Goal: Transaction & Acquisition: Book appointment/travel/reservation

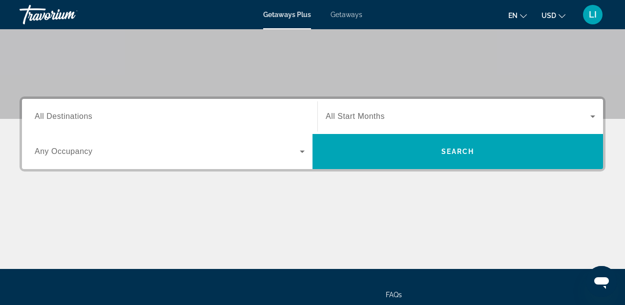
scroll to position [167, 0]
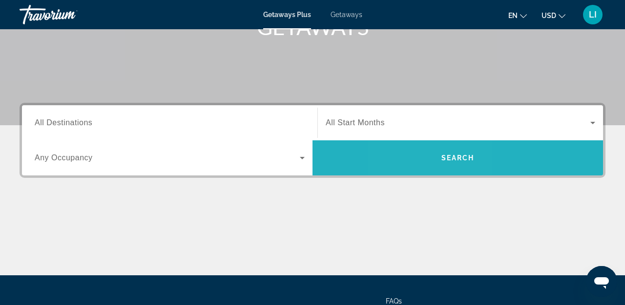
click at [424, 158] on span "Search widget" at bounding box center [457, 157] width 290 height 23
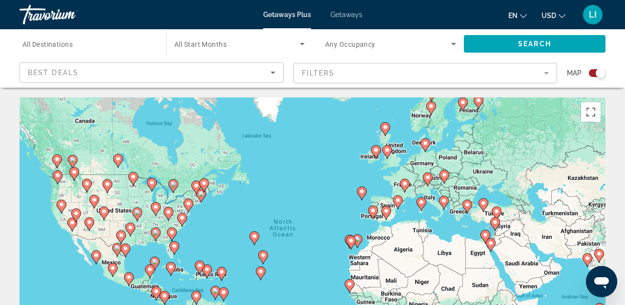
click at [491, 252] on gmp-advanced-marker "Main content" at bounding box center [491, 245] width 10 height 15
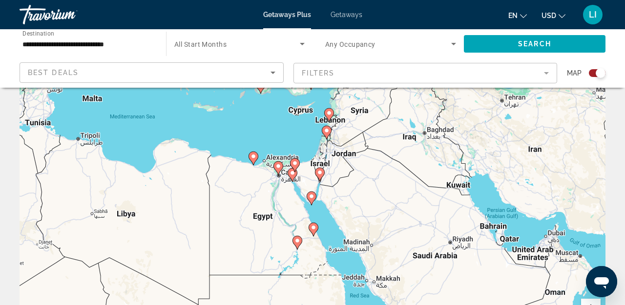
scroll to position [39, 0]
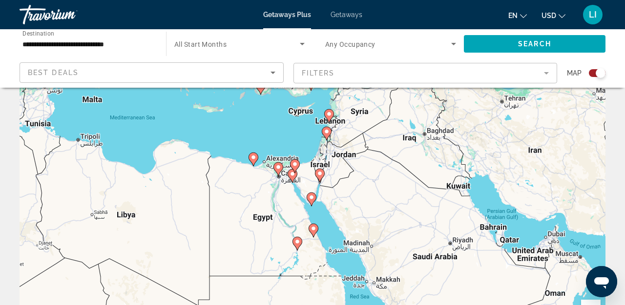
click at [312, 201] on icon "Main content" at bounding box center [311, 199] width 9 height 13
type input "**********"
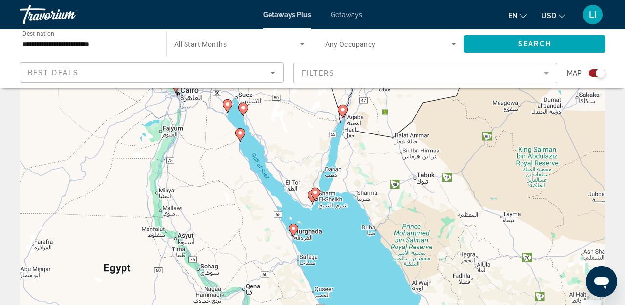
click at [317, 195] on image "Main content" at bounding box center [315, 193] width 6 height 6
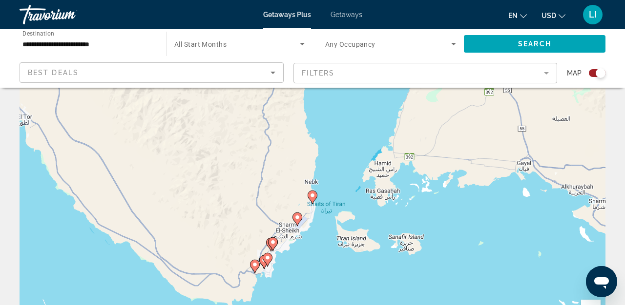
click at [313, 194] on image "Main content" at bounding box center [312, 196] width 6 height 6
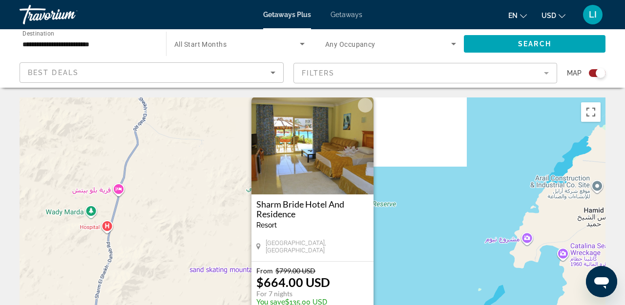
scroll to position [0, 0]
click at [366, 72] on mat-form-field "Filters" at bounding box center [425, 73] width 264 height 20
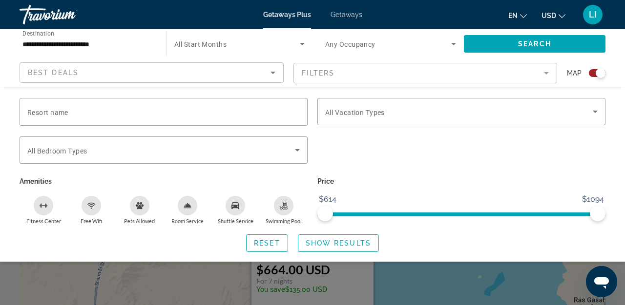
scroll to position [12, 0]
click at [363, 112] on span "All Vacation Types" at bounding box center [355, 113] width 60 height 8
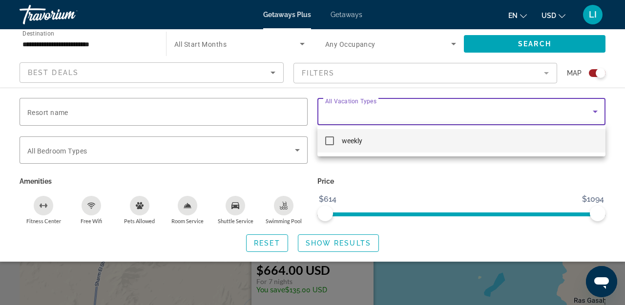
click at [264, 115] on div at bounding box center [312, 152] width 625 height 305
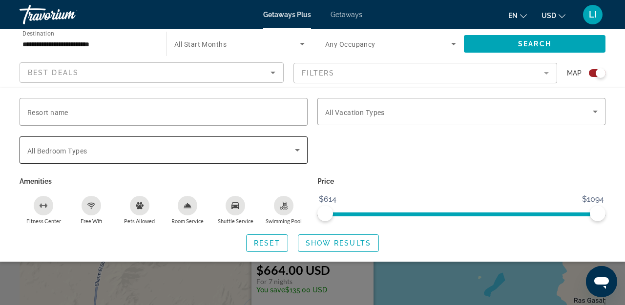
click at [193, 155] on span "Search widget" at bounding box center [160, 150] width 267 height 12
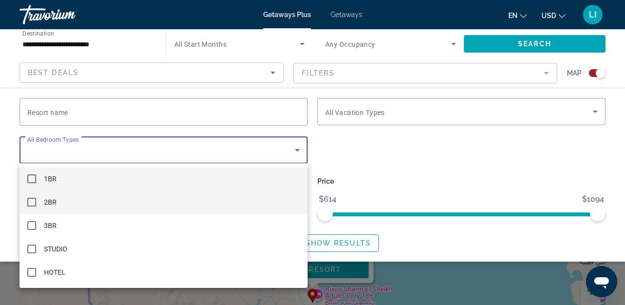
scroll to position [59, 0]
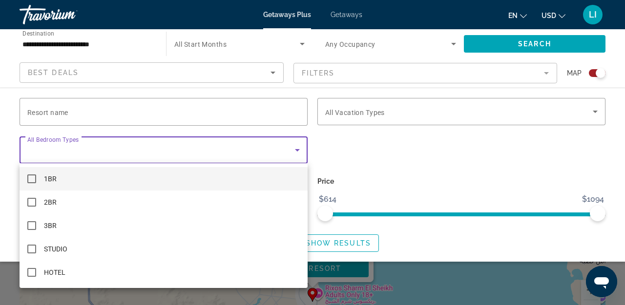
click at [475, 170] on div at bounding box center [312, 152] width 625 height 305
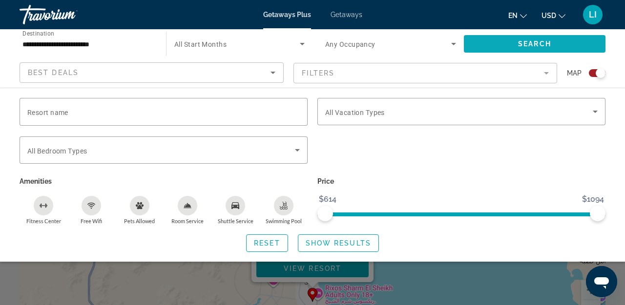
click at [531, 48] on span "Search widget" at bounding box center [535, 43] width 142 height 23
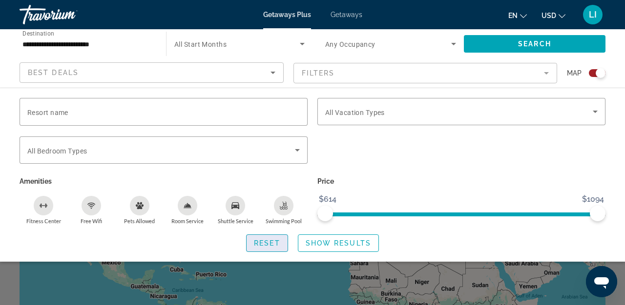
click at [270, 245] on span "Reset" at bounding box center [267, 244] width 26 height 8
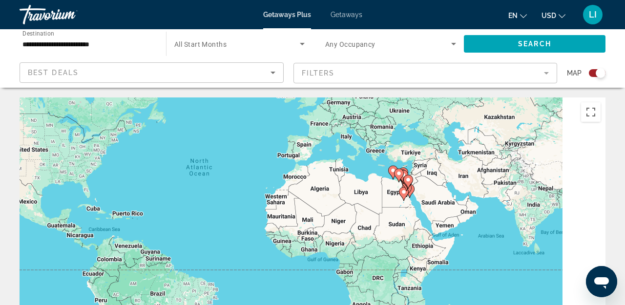
drag, startPoint x: 521, startPoint y: 255, endPoint x: 435, endPoint y: 193, distance: 106.6
click at [435, 193] on div "To activate drag with keyboard, press Alt + Enter. Once in keyboard drag state,…" at bounding box center [313, 244] width 586 height 293
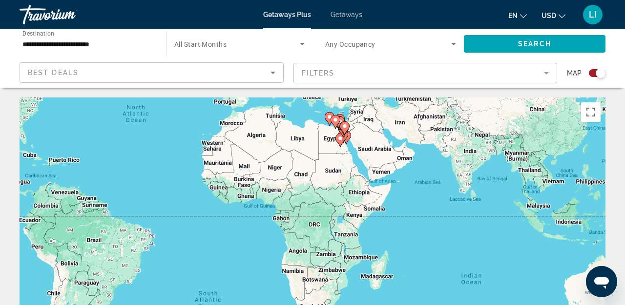
click at [346, 148] on div "To activate drag with keyboard, press Alt + Enter. Once in keyboard drag state,…" at bounding box center [313, 244] width 586 height 293
click at [343, 127] on image "Main content" at bounding box center [345, 126] width 6 height 6
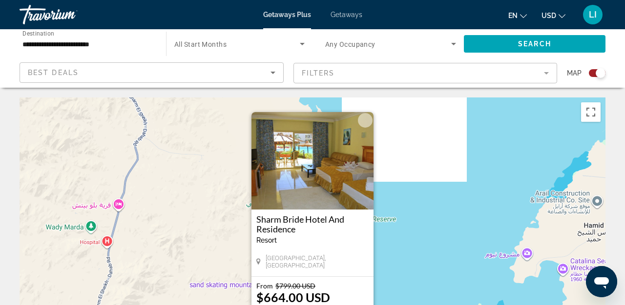
click at [441, 229] on div "To activate drag with keyboard, press Alt + Enter. Once in keyboard drag state,…" at bounding box center [313, 244] width 586 height 293
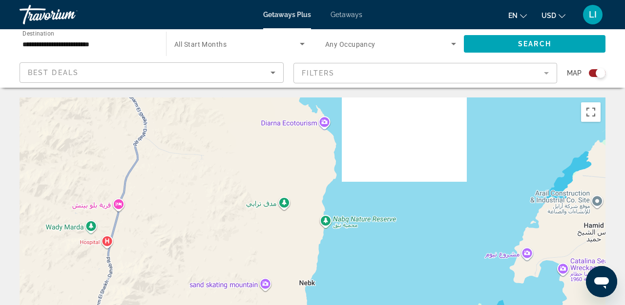
drag, startPoint x: 323, startPoint y: 203, endPoint x: 276, endPoint y: 297, distance: 105.0
click at [276, 297] on div "To activate drag with keyboard, press Alt + Enter. Once in keyboard drag state,…" at bounding box center [313, 244] width 586 height 293
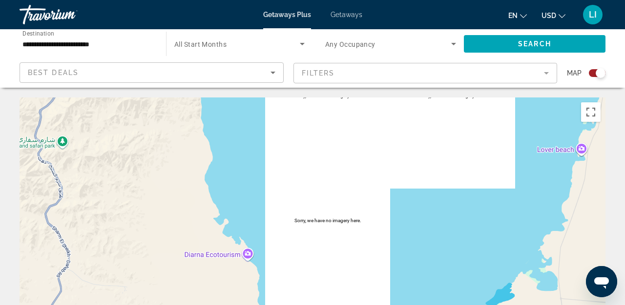
drag, startPoint x: 288, startPoint y: 204, endPoint x: 293, endPoint y: 282, distance: 78.2
click at [293, 282] on div "Main content" at bounding box center [313, 244] width 586 height 293
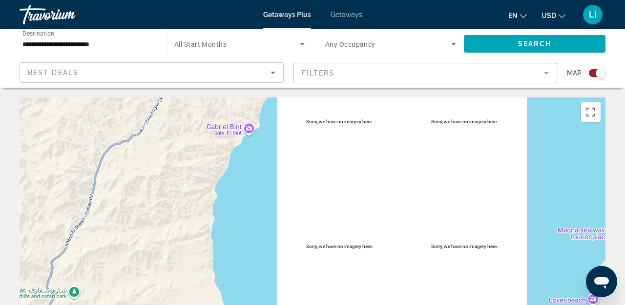
drag, startPoint x: 269, startPoint y: 215, endPoint x: 269, endPoint y: 298, distance: 83.4
click at [269, 298] on div "Main content" at bounding box center [313, 244] width 586 height 293
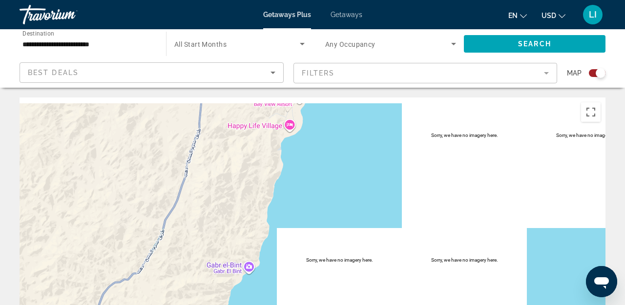
drag, startPoint x: 319, startPoint y: 230, endPoint x: 319, endPoint y: 284, distance: 54.2
click at [319, 284] on div "Main content" at bounding box center [313, 244] width 586 height 293
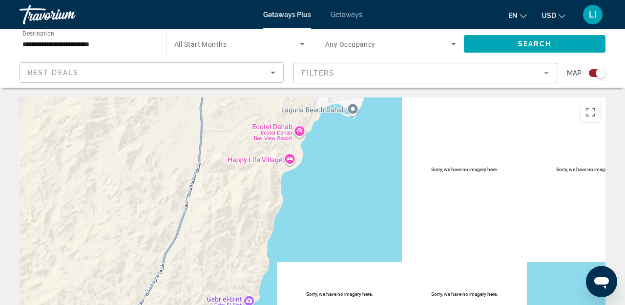
click at [555, 157] on div "Main content" at bounding box center [313, 244] width 586 height 293
click at [241, 178] on div "Main content" at bounding box center [313, 244] width 586 height 293
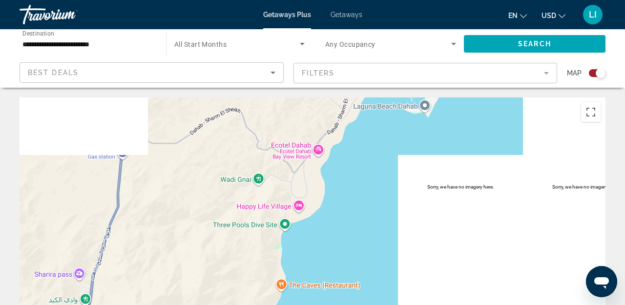
drag, startPoint x: 400, startPoint y: 173, endPoint x: 328, endPoint y: 272, distance: 121.9
click at [328, 272] on div "Main content" at bounding box center [313, 244] width 586 height 293
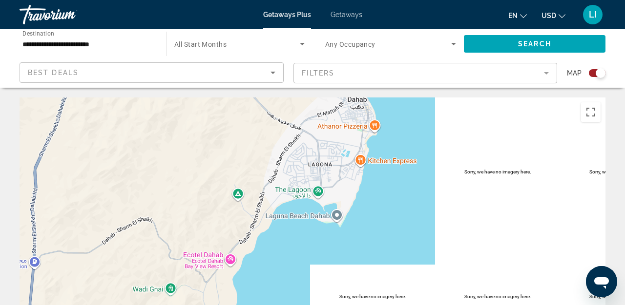
drag, startPoint x: 362, startPoint y: 207, endPoint x: 338, endPoint y: 266, distance: 63.7
click at [338, 266] on div "Main content" at bounding box center [313, 244] width 586 height 293
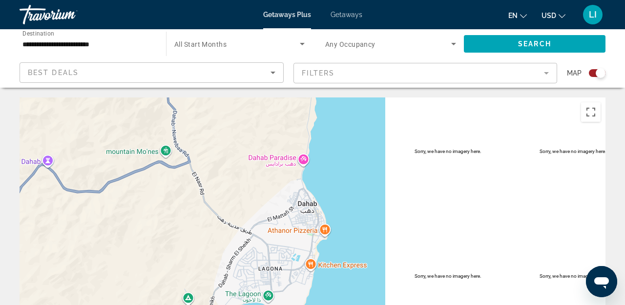
drag, startPoint x: 350, startPoint y: 191, endPoint x: 350, endPoint y: 224, distance: 32.7
click at [350, 224] on div "Main content" at bounding box center [313, 244] width 586 height 293
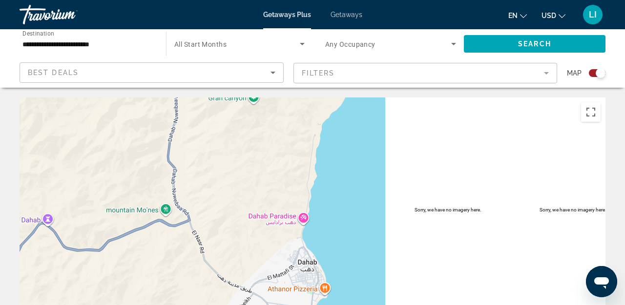
click at [298, 193] on div "Main content" at bounding box center [313, 244] width 586 height 293
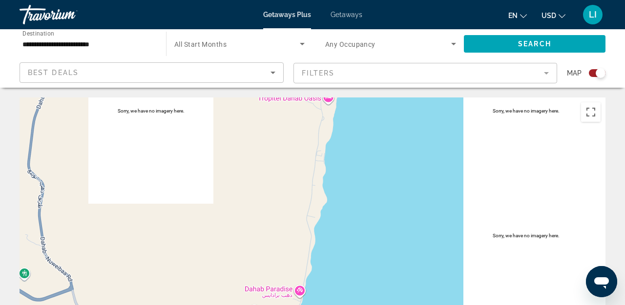
drag, startPoint x: 390, startPoint y: 183, endPoint x: 365, endPoint y: 255, distance: 77.2
click at [365, 255] on div "Main content" at bounding box center [313, 244] width 586 height 293
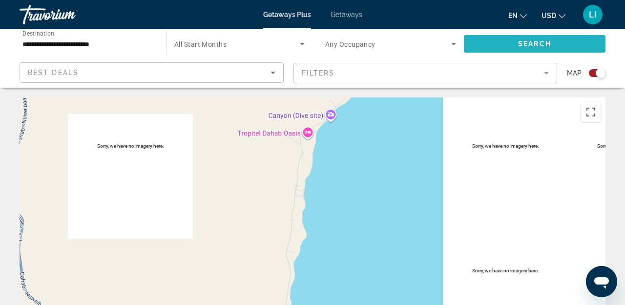
click at [540, 42] on span "Search" at bounding box center [534, 44] width 33 height 8
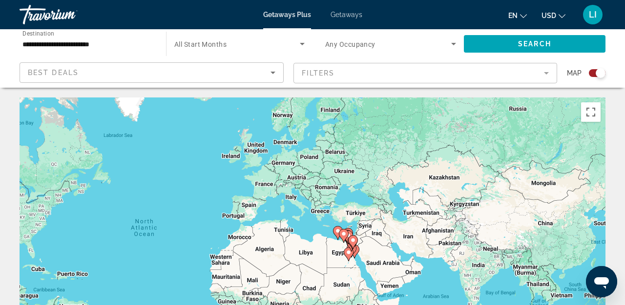
drag, startPoint x: 485, startPoint y: 228, endPoint x: 342, endPoint y: 227, distance: 142.5
click at [342, 227] on div "To activate drag with keyboard, press Alt + Enter. Once in keyboard drag state,…" at bounding box center [313, 244] width 586 height 293
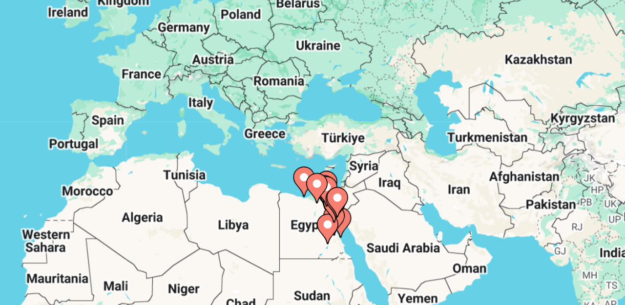
drag, startPoint x: 161, startPoint y: 109, endPoint x: 161, endPoint y: 75, distance: 34.6
click at [161, 98] on div "To activate drag with keyboard, press Alt + Enter. Once in keyboard drag state,…" at bounding box center [313, 244] width 586 height 293
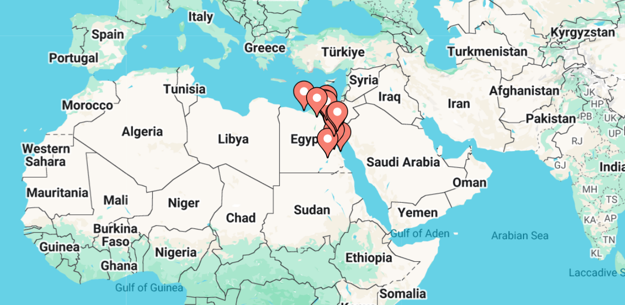
click at [320, 185] on gmp-advanced-marker "Main content" at bounding box center [325, 192] width 10 height 15
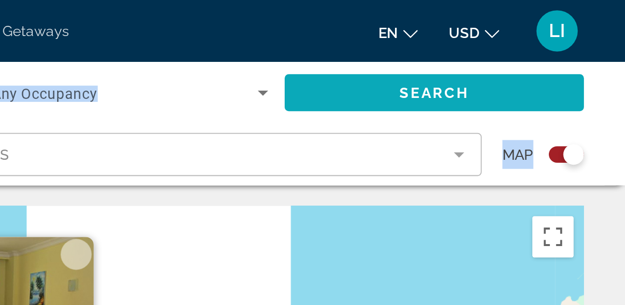
click at [518, 44] on span "Search" at bounding box center [534, 44] width 33 height 8
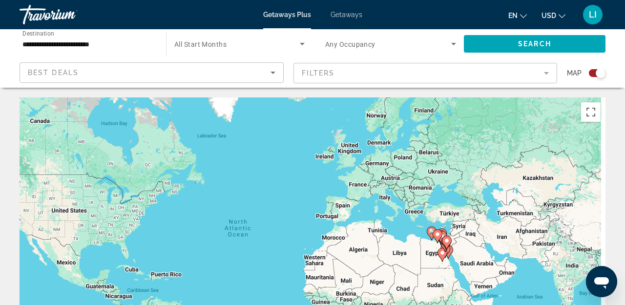
drag, startPoint x: 484, startPoint y: 257, endPoint x: 349, endPoint y: 238, distance: 136.0
click at [349, 238] on div "To activate drag with keyboard, press Alt + Enter. Once in keyboard drag state,…" at bounding box center [313, 244] width 586 height 293
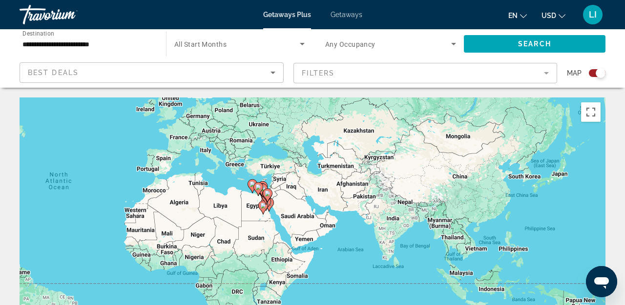
click at [71, 44] on input "**********" at bounding box center [87, 45] width 131 height 12
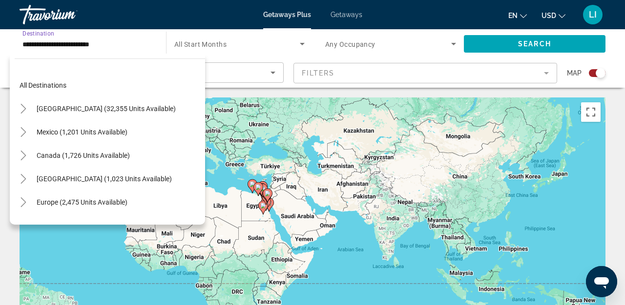
scroll to position [228, 0]
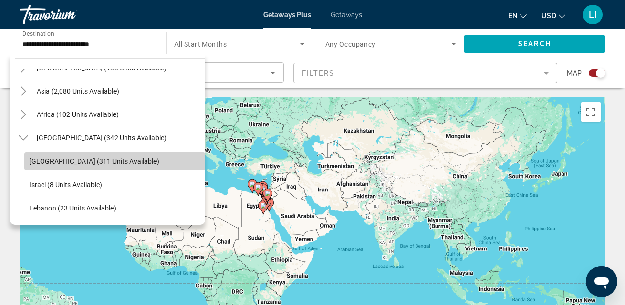
click at [80, 162] on span "[GEOGRAPHIC_DATA] (311 units available)" at bounding box center [94, 162] width 130 height 8
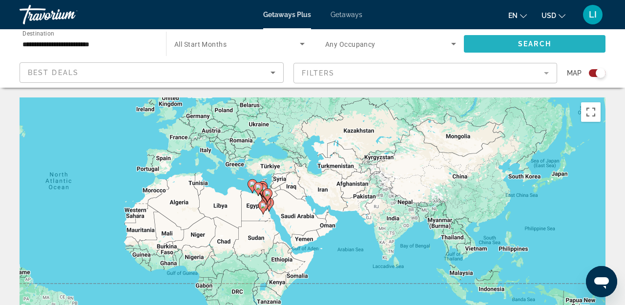
click at [520, 49] on span "Search widget" at bounding box center [535, 43] width 142 height 23
click at [272, 204] on icon "Main content" at bounding box center [268, 205] width 9 height 13
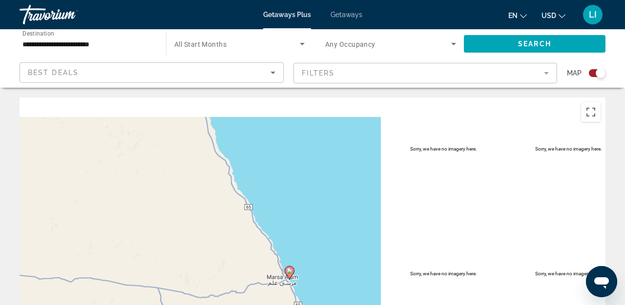
drag, startPoint x: 350, startPoint y: 183, endPoint x: 314, endPoint y: 230, distance: 59.9
click at [314, 230] on div "To activate drag with keyboard, press Alt + Enter. Once in keyboard drag state,…" at bounding box center [313, 244] width 586 height 293
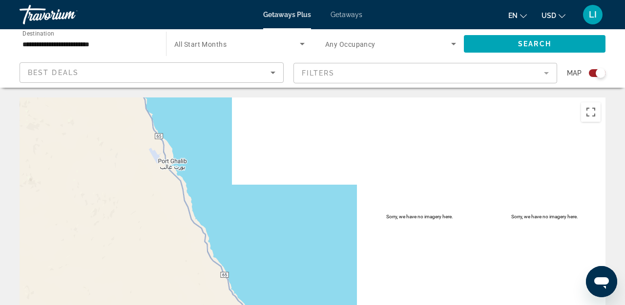
drag, startPoint x: 370, startPoint y: 168, endPoint x: 365, endPoint y: 265, distance: 97.2
click at [365, 265] on div "To activate drag with keyboard, press Alt + Enter. Once in keyboard drag state,…" at bounding box center [313, 244] width 586 height 293
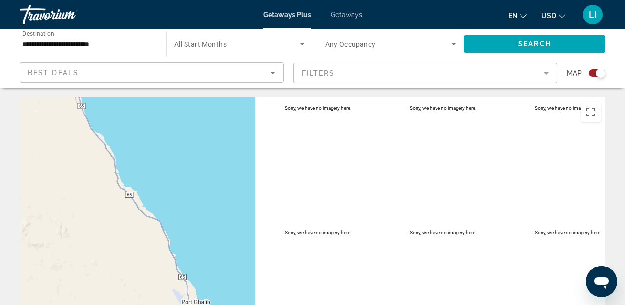
drag, startPoint x: 235, startPoint y: 187, endPoint x: 278, endPoint y: 261, distance: 85.0
click at [274, 261] on div "To activate drag with keyboard, press Alt + Enter. Once in keyboard drag state,…" at bounding box center [313, 244] width 586 height 293
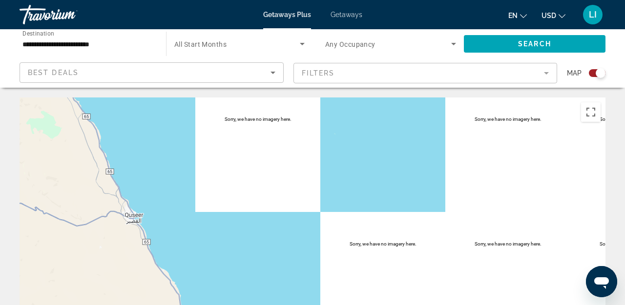
drag, startPoint x: 200, startPoint y: 157, endPoint x: 207, endPoint y: 235, distance: 78.5
click at [207, 234] on div "To activate drag with keyboard, press Alt + Enter. Once in keyboard drag state,…" at bounding box center [313, 244] width 586 height 293
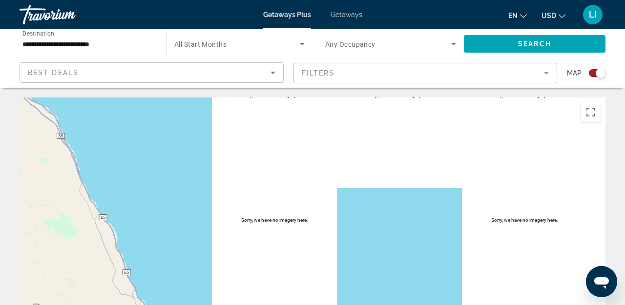
click at [237, 192] on div "To activate drag with keyboard, press Alt + Enter. Once in keyboard drag state,…" at bounding box center [313, 244] width 586 height 293
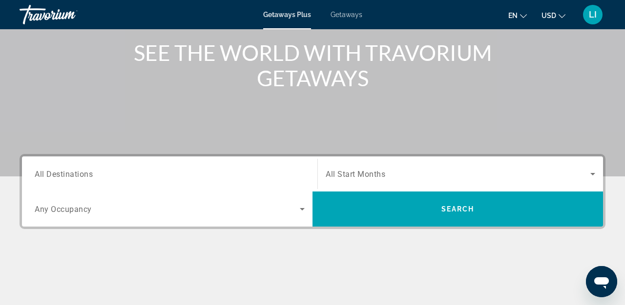
scroll to position [122, 0]
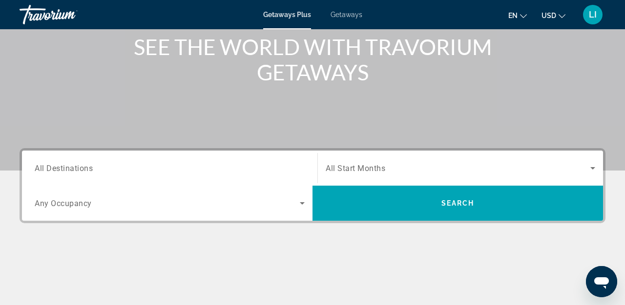
click at [142, 173] on input "Destination All Destinations" at bounding box center [170, 169] width 270 height 12
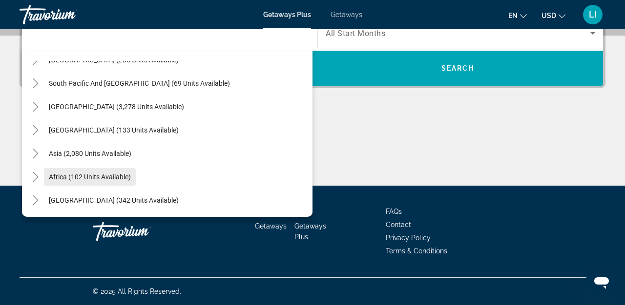
scroll to position [158, 0]
click at [94, 180] on span "Africa (102 units available)" at bounding box center [90, 177] width 82 height 8
type input "**********"
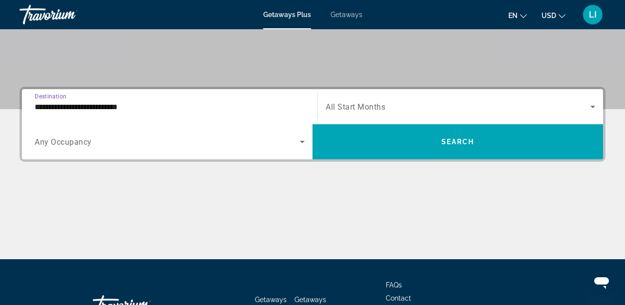
scroll to position [177, 0]
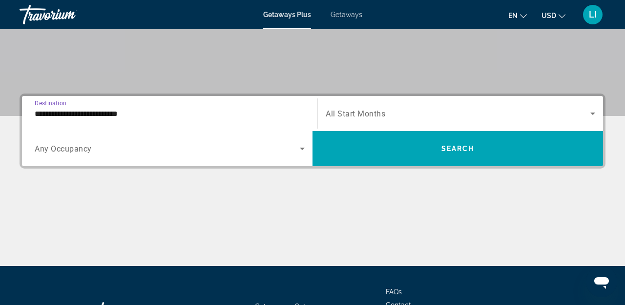
click at [55, 149] on span "Any Occupancy" at bounding box center [63, 148] width 57 height 9
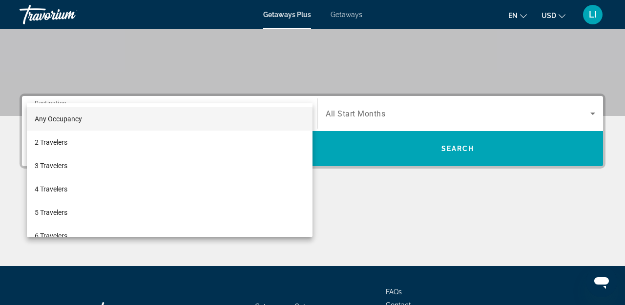
scroll to position [239, 0]
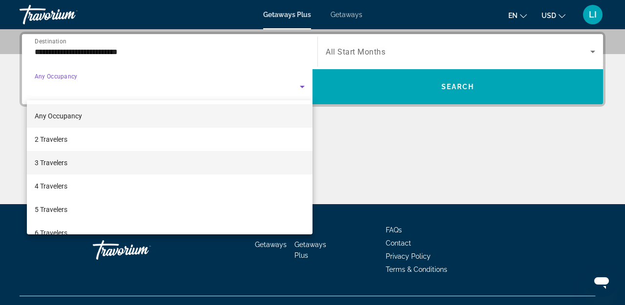
click at [50, 162] on span "3 Travelers" at bounding box center [51, 163] width 33 height 12
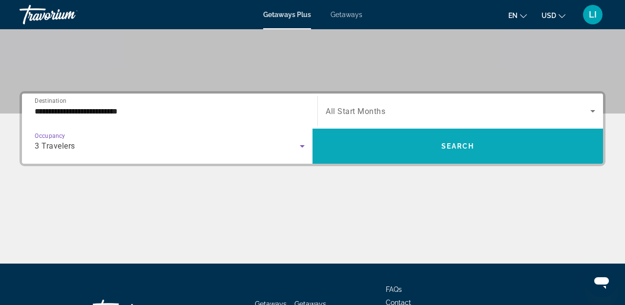
scroll to position [177, 0]
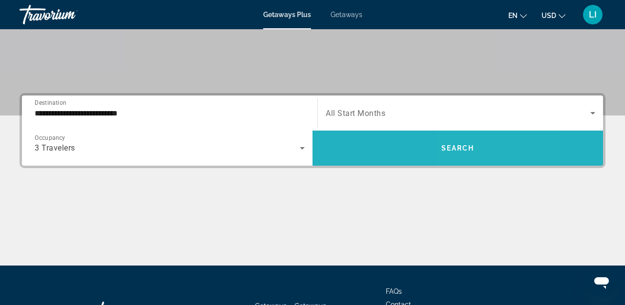
click at [477, 150] on span "Search widget" at bounding box center [457, 148] width 290 height 23
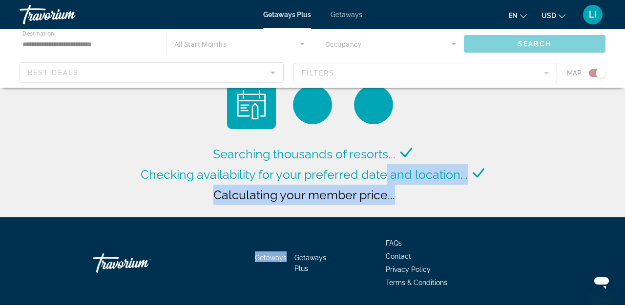
drag, startPoint x: 386, startPoint y: 180, endPoint x: 332, endPoint y: 246, distance: 85.4
click at [332, 246] on div "**********" at bounding box center [312, 152] width 625 height 305
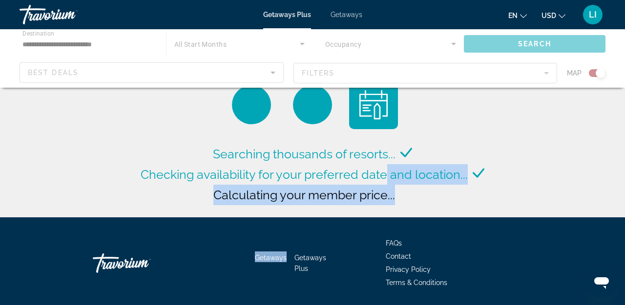
click at [558, 171] on div "Searching thousands of resorts... Checking availability for your preferred date…" at bounding box center [312, 111] width 625 height 223
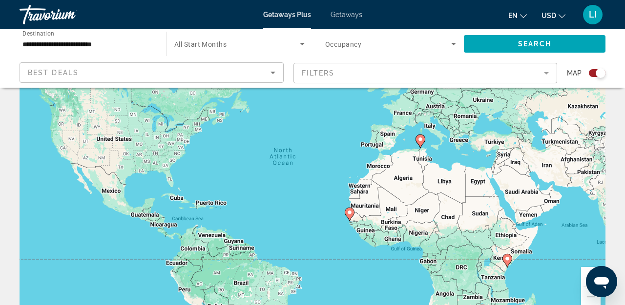
scroll to position [108, 0]
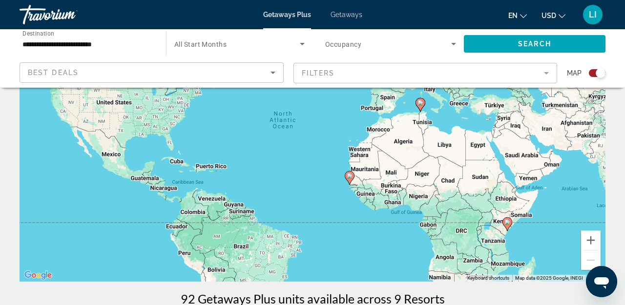
click at [481, 156] on div "To activate drag with keyboard, press Alt + Enter. Once in keyboard drag state,…" at bounding box center [313, 135] width 586 height 293
click at [594, 241] on button "Zoom in" at bounding box center [591, 241] width 20 height 20
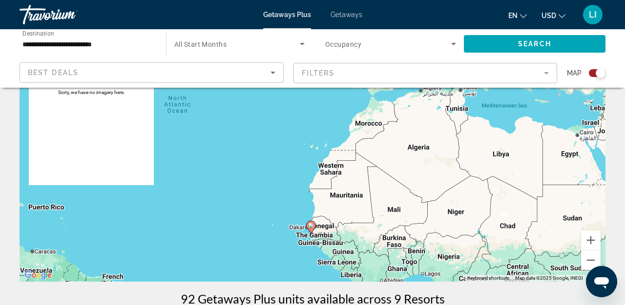
drag, startPoint x: 565, startPoint y: 190, endPoint x: 403, endPoint y: 190, distance: 161.5
click at [409, 190] on div "To activate drag with keyboard, press Alt + Enter. Once in keyboard drag state,…" at bounding box center [313, 135] width 586 height 293
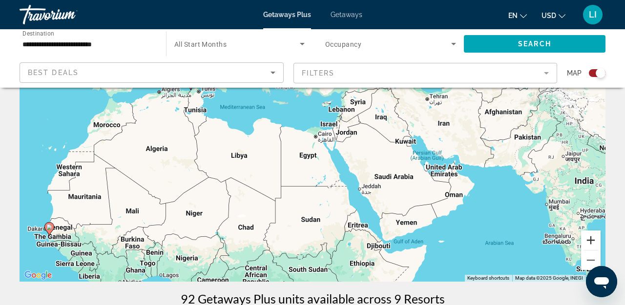
click at [594, 242] on button "Zoom in" at bounding box center [591, 241] width 20 height 20
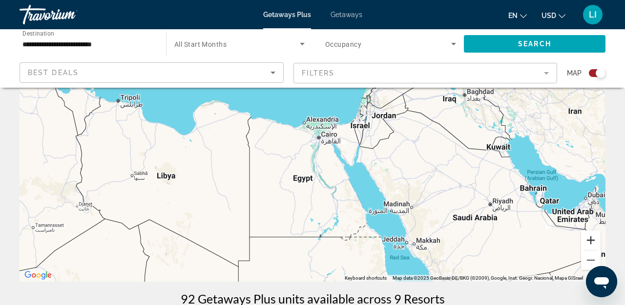
click at [587, 243] on button "Zoom in" at bounding box center [591, 241] width 20 height 20
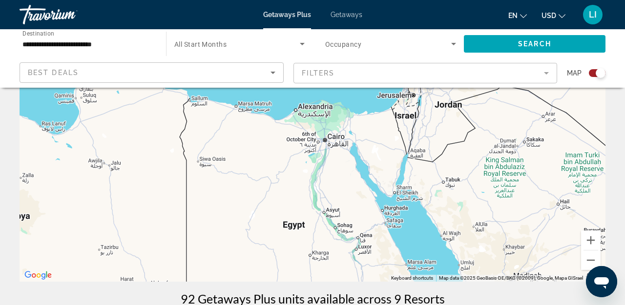
click at [395, 194] on div "Main content" at bounding box center [313, 135] width 586 height 293
click at [120, 43] on input "**********" at bounding box center [87, 45] width 131 height 12
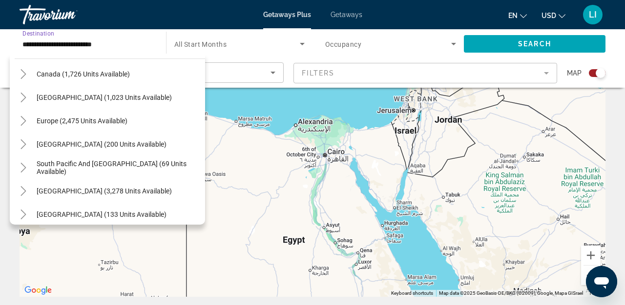
scroll to position [83, 0]
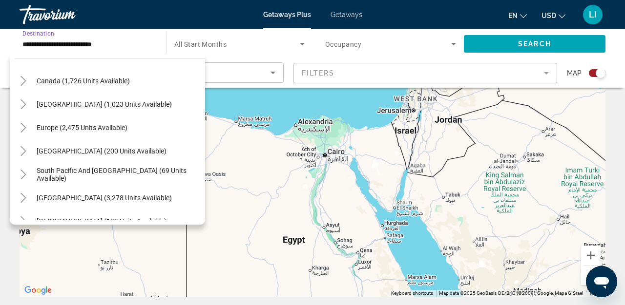
click at [72, 45] on input "**********" at bounding box center [87, 45] width 131 height 12
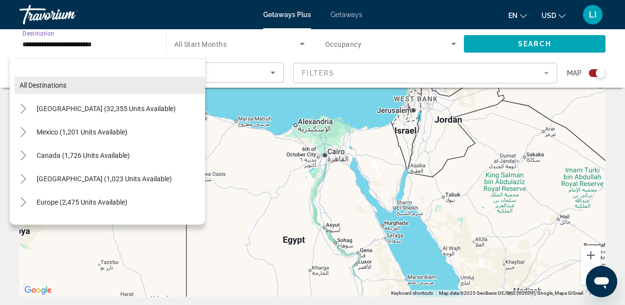
scroll to position [0, 0]
click at [48, 85] on span "All destinations" at bounding box center [43, 85] width 47 height 8
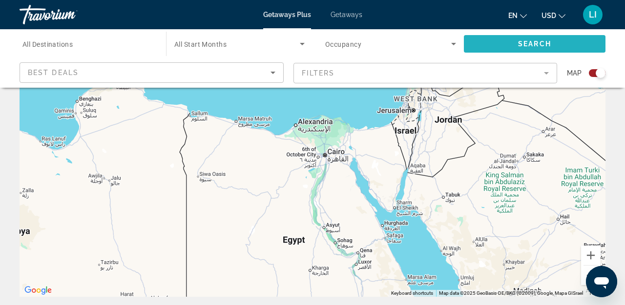
click at [533, 41] on span "Search" at bounding box center [534, 44] width 33 height 8
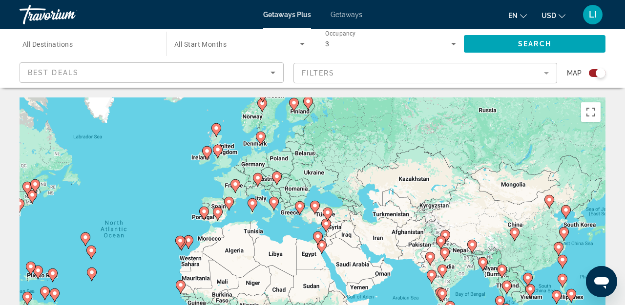
drag, startPoint x: 340, startPoint y: 258, endPoint x: 343, endPoint y: 215, distance: 43.5
click at [343, 215] on div "To activate drag with keyboard, press Alt + Enter. Once in keyboard drag state,…" at bounding box center [313, 244] width 586 height 293
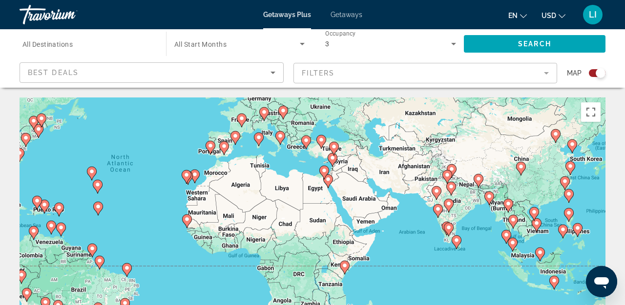
click at [327, 179] on gmp-advanced-marker "Main content" at bounding box center [324, 172] width 10 height 15
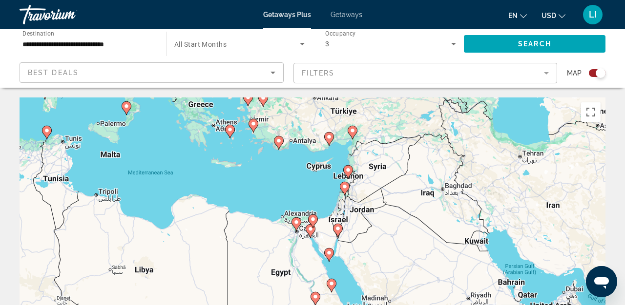
click at [332, 256] on icon "Main content" at bounding box center [329, 255] width 9 height 13
type input "**********"
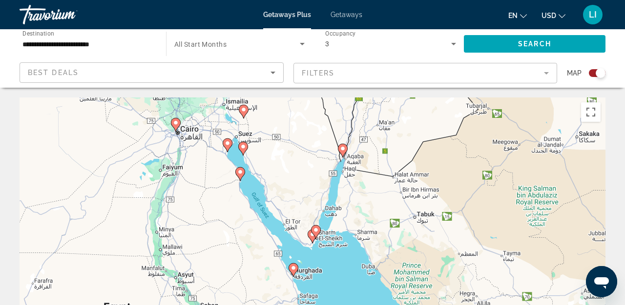
click at [320, 236] on gmp-advanced-marker "Main content" at bounding box center [316, 232] width 10 height 15
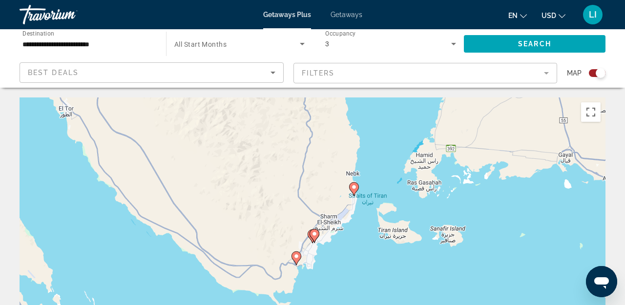
click at [345, 242] on div "To navigate, press the arrow keys. To activate drag with keyboard, press Alt + …" at bounding box center [313, 244] width 586 height 293
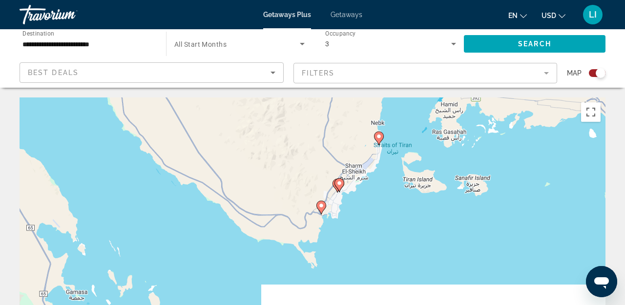
drag, startPoint x: 342, startPoint y: 247, endPoint x: 367, endPoint y: 194, distance: 58.9
click at [367, 194] on div "To navigate, press the arrow keys. To activate drag with keyboard, press Alt + …" at bounding box center [313, 244] width 586 height 293
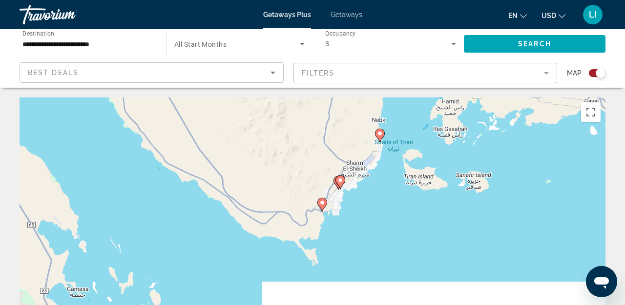
click at [371, 204] on div "To navigate, press the arrow keys. To activate drag with keyboard, press Alt + …" at bounding box center [313, 244] width 586 height 293
click at [322, 204] on image "Main content" at bounding box center [322, 203] width 6 height 6
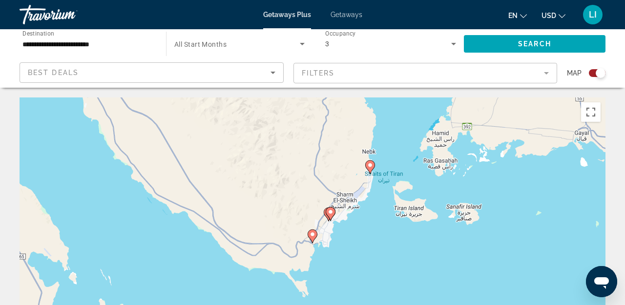
click at [314, 237] on image "Main content" at bounding box center [312, 235] width 6 height 6
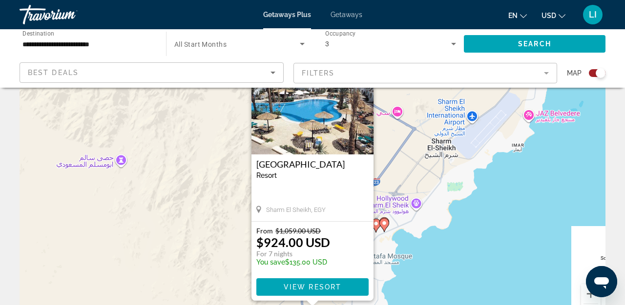
scroll to position [72, 0]
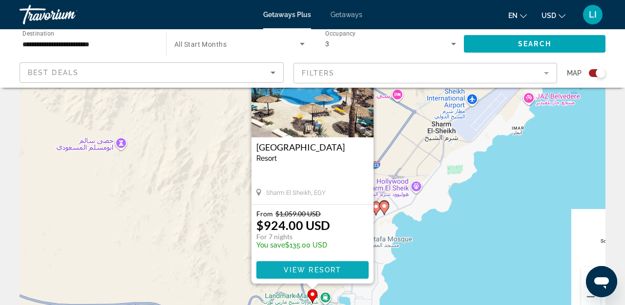
click at [315, 267] on span "View Resort" at bounding box center [313, 270] width 58 height 8
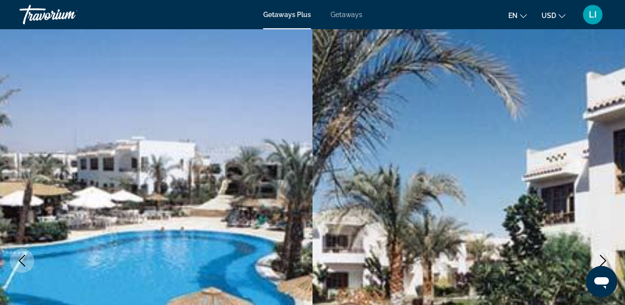
click at [602, 258] on icon "Next image" at bounding box center [603, 261] width 6 height 12
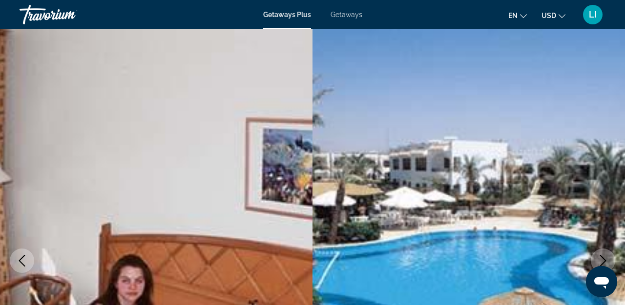
click at [602, 258] on icon "Next image" at bounding box center [603, 261] width 6 height 12
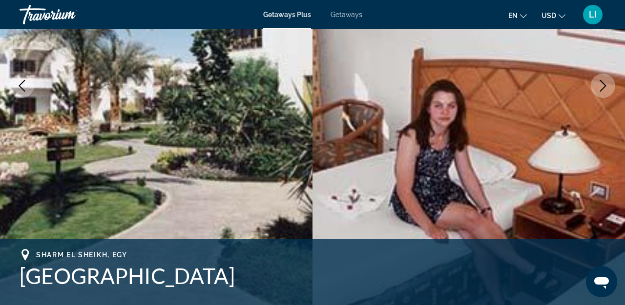
scroll to position [176, 0]
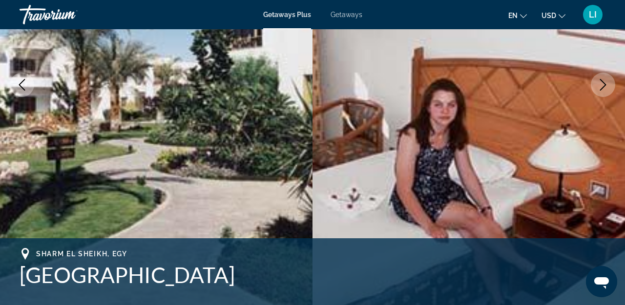
click at [326, 169] on img "Main content" at bounding box center [468, 85] width 312 height 464
click at [604, 84] on icon "Next image" at bounding box center [603, 85] width 12 height 12
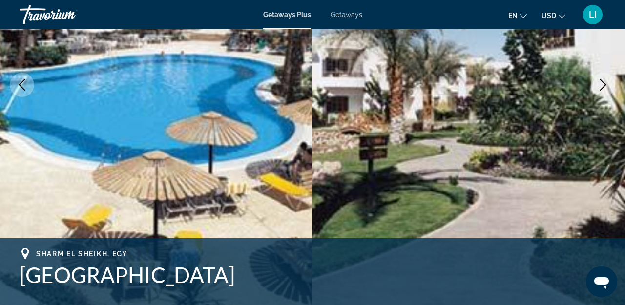
click at [604, 86] on icon "Next image" at bounding box center [603, 85] width 6 height 12
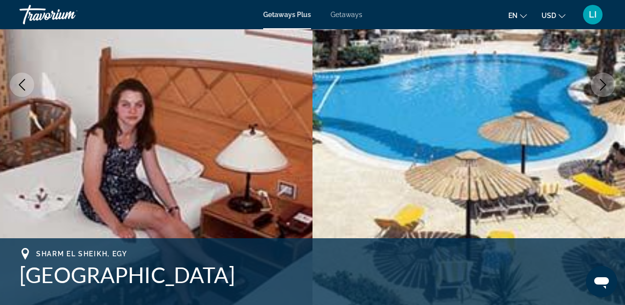
click at [604, 86] on icon "Next image" at bounding box center [603, 85] width 6 height 12
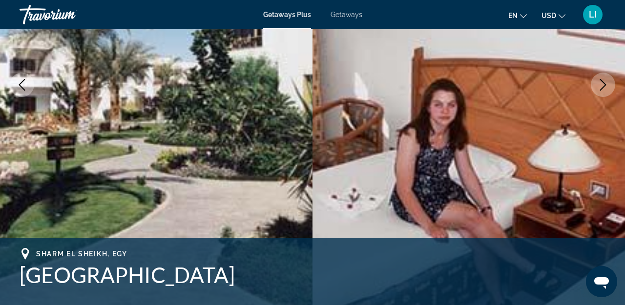
click at [556, 16] on button "USD USD ($) MXN (Mex$) CAD (Can$) GBP (£) EUR (€) AUD (A$) NZD (NZ$) CNY (CN¥)" at bounding box center [553, 15] width 24 height 14
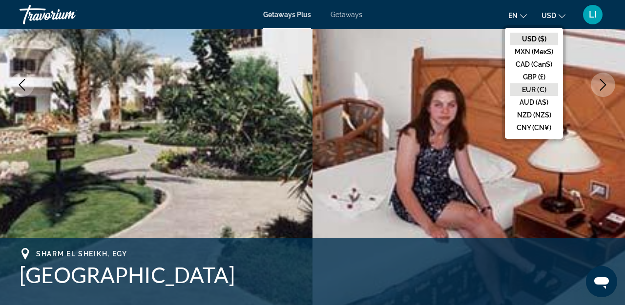
click at [532, 90] on button "EUR (€)" at bounding box center [533, 89] width 48 height 13
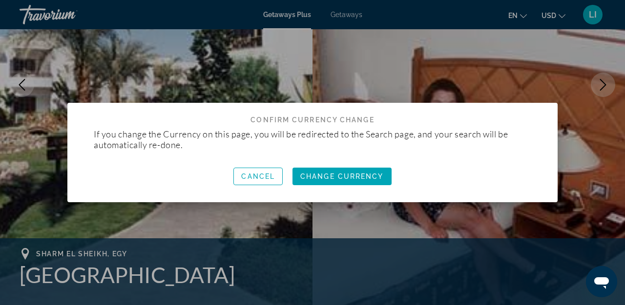
scroll to position [0, 0]
click at [333, 179] on span "Change Currency" at bounding box center [341, 177] width 83 height 8
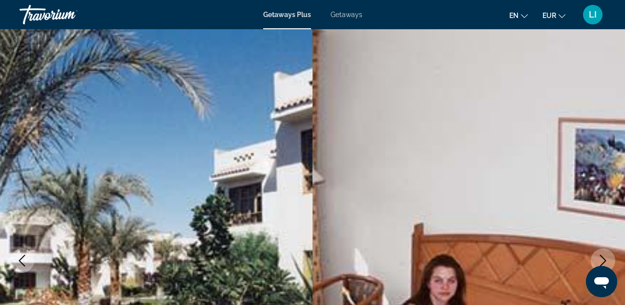
scroll to position [176, 0]
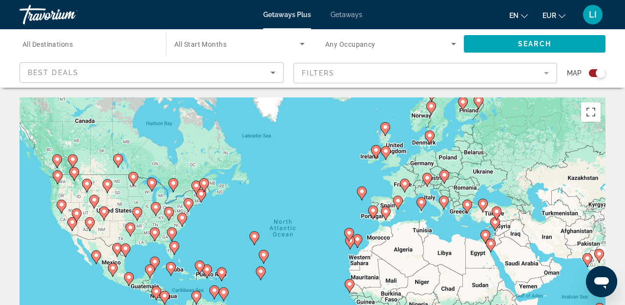
click at [443, 72] on mat-form-field "Filters" at bounding box center [425, 73] width 264 height 20
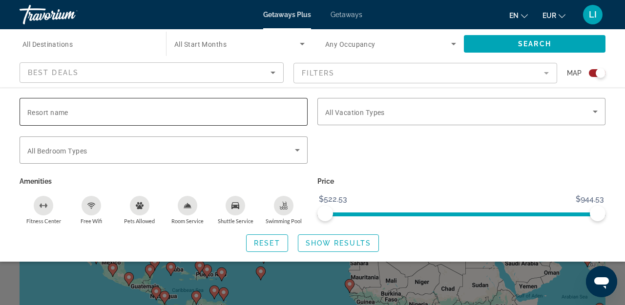
click at [209, 120] on div "Search widget" at bounding box center [163, 112] width 272 height 28
click at [468, 181] on p "Price" at bounding box center [461, 182] width 288 height 14
click at [348, 244] on span "Show Results" at bounding box center [337, 244] width 65 height 8
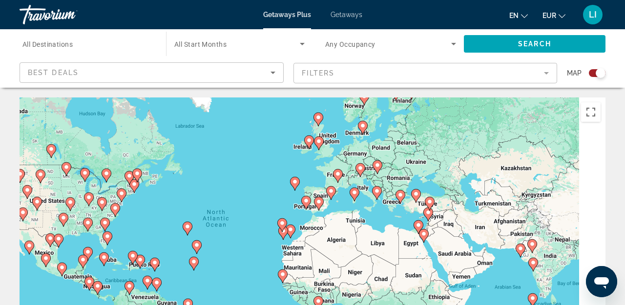
drag, startPoint x: 458, startPoint y: 257, endPoint x: 378, endPoint y: 244, distance: 80.6
click at [378, 244] on div "To activate drag with keyboard, press Alt + Enter. Once in keyboard drag state,…" at bounding box center [313, 244] width 586 height 293
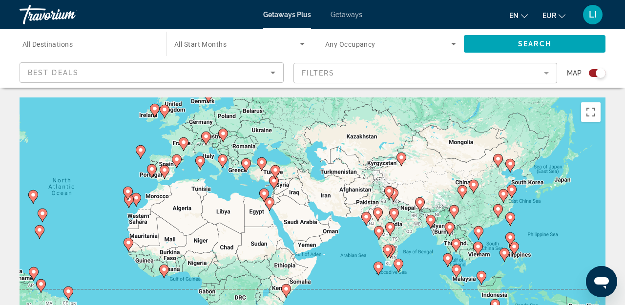
click at [273, 206] on gmp-advanced-marker "Main content" at bounding box center [269, 204] width 10 height 15
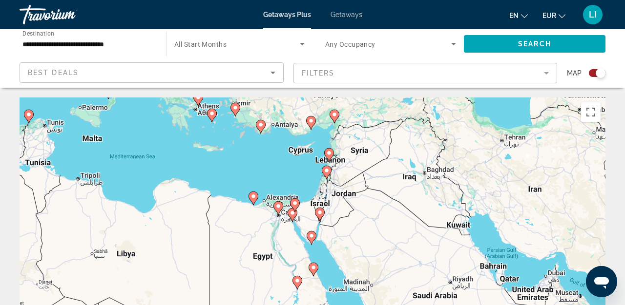
click at [311, 238] on image "Main content" at bounding box center [311, 236] width 6 height 6
type input "**********"
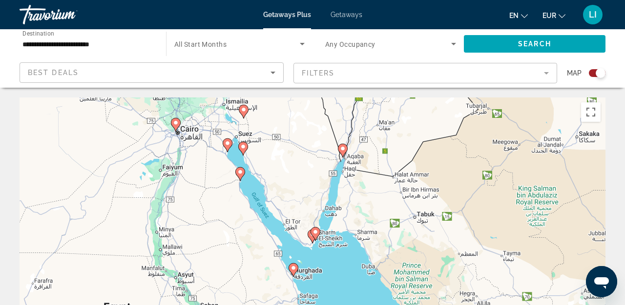
click at [315, 233] on image "Main content" at bounding box center [315, 232] width 6 height 6
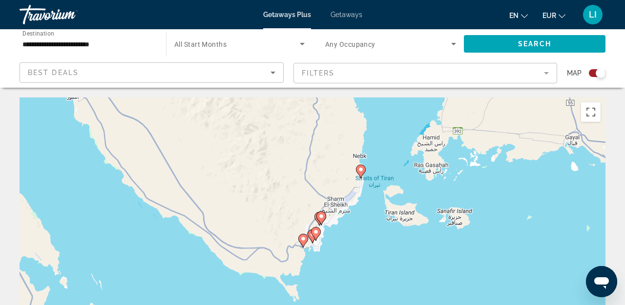
click at [317, 233] on image "Main content" at bounding box center [316, 232] width 6 height 6
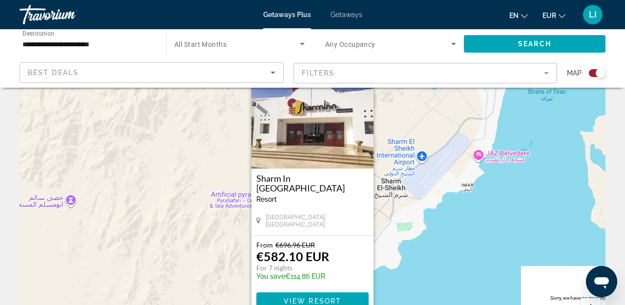
scroll to position [3, 0]
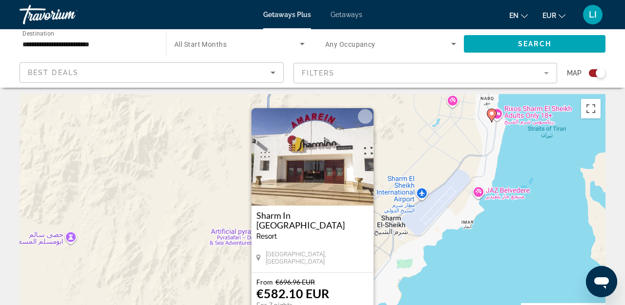
click at [365, 115] on button "Close" at bounding box center [365, 116] width 15 height 15
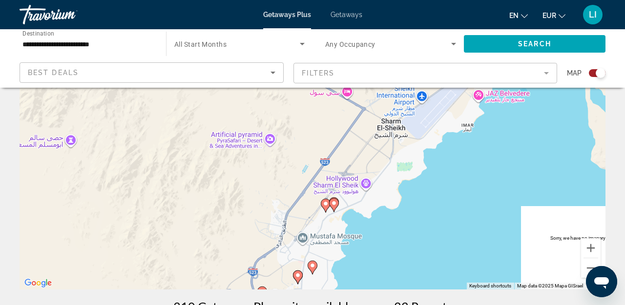
scroll to position [114, 0]
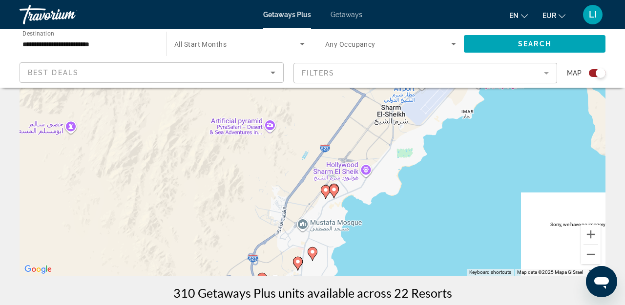
click at [325, 192] on image "Main content" at bounding box center [326, 190] width 6 height 6
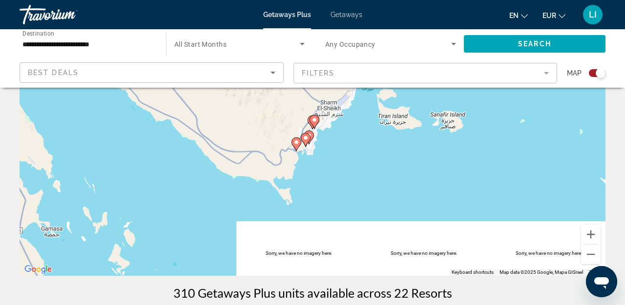
click at [315, 120] on image "Main content" at bounding box center [314, 120] width 6 height 6
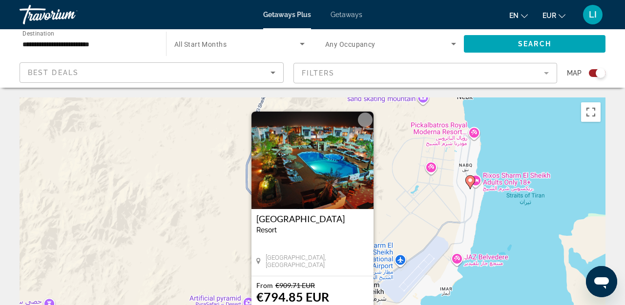
scroll to position [0, 0]
click at [365, 121] on button "Close" at bounding box center [365, 120] width 15 height 15
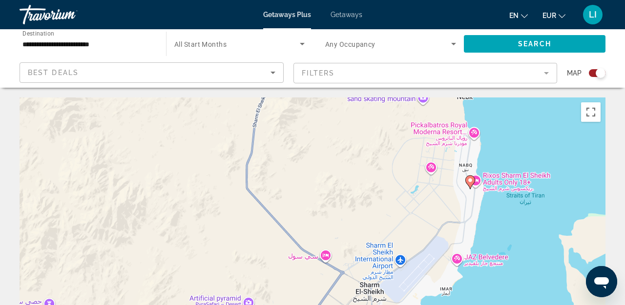
click at [472, 180] on image "Main content" at bounding box center [470, 181] width 6 height 6
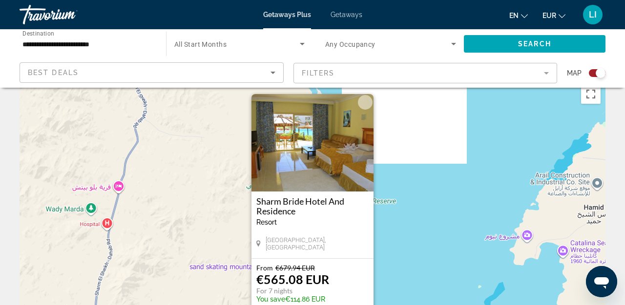
scroll to position [18, 0]
click at [366, 103] on button "Close" at bounding box center [365, 103] width 15 height 15
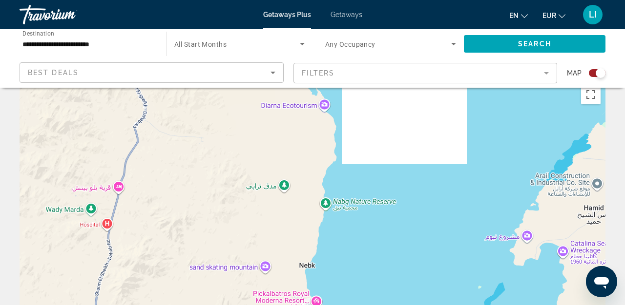
drag, startPoint x: 347, startPoint y: 273, endPoint x: 363, endPoint y: 181, distance: 94.0
click at [363, 184] on div "To navigate, press the arrow keys. To activate drag with keyboard, press Alt + …" at bounding box center [313, 226] width 586 height 293
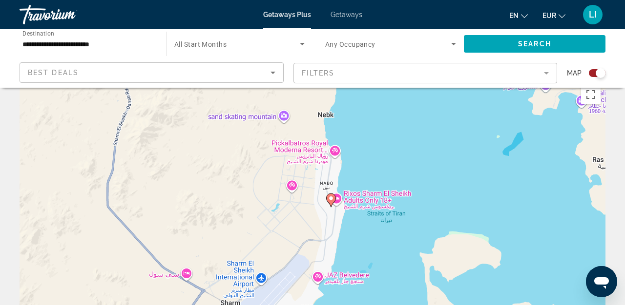
drag, startPoint x: 355, startPoint y: 146, endPoint x: 294, endPoint y: 167, distance: 64.0
click at [294, 167] on div "To navigate, press the arrow keys. To activate drag with keyboard, press Alt + …" at bounding box center [313, 226] width 586 height 293
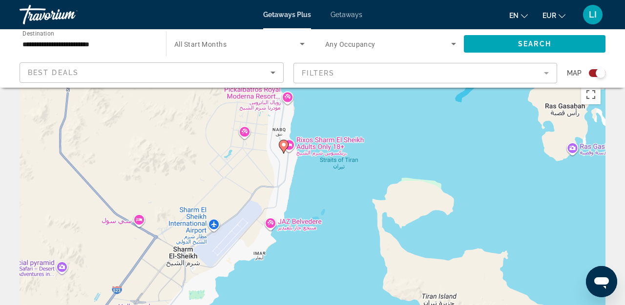
click at [284, 144] on image "Main content" at bounding box center [284, 145] width 6 height 6
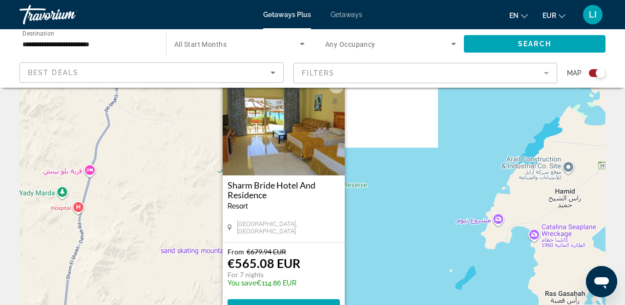
scroll to position [57, 0]
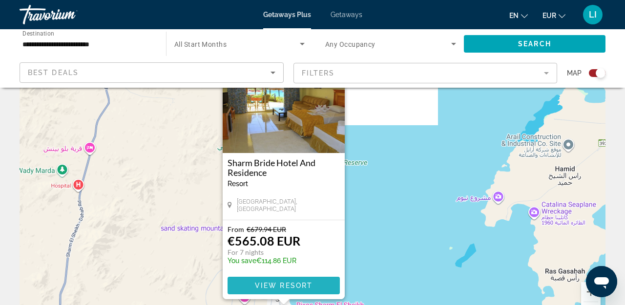
click at [284, 285] on span "View Resort" at bounding box center [284, 286] width 58 height 8
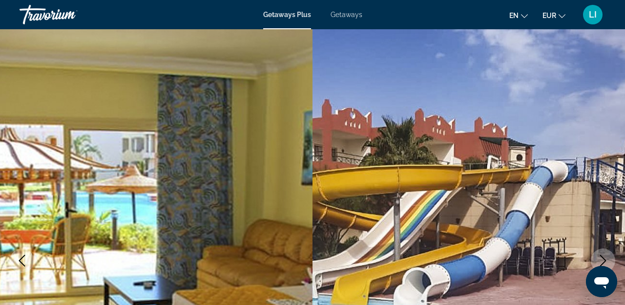
click at [604, 257] on icon "Next image" at bounding box center [603, 261] width 12 height 12
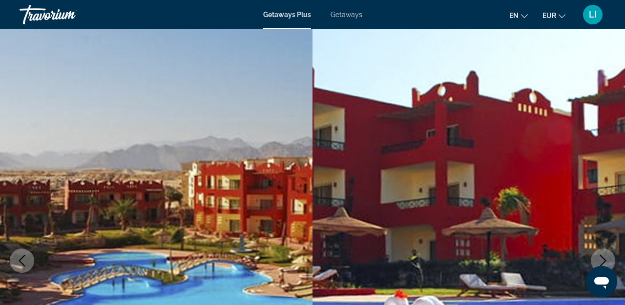
click at [604, 257] on icon "Next image" at bounding box center [603, 261] width 12 height 12
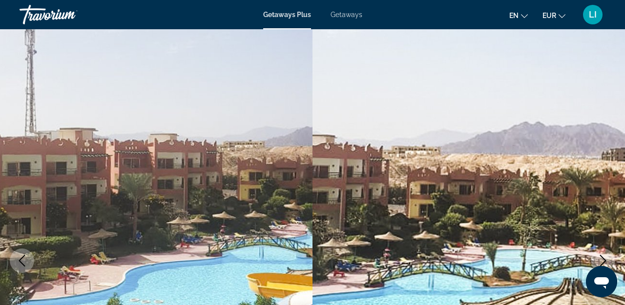
click at [604, 257] on icon "Next image" at bounding box center [603, 261] width 12 height 12
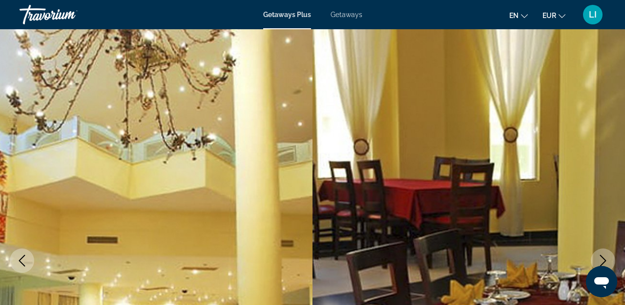
click at [604, 257] on icon "Next image" at bounding box center [603, 261] width 12 height 12
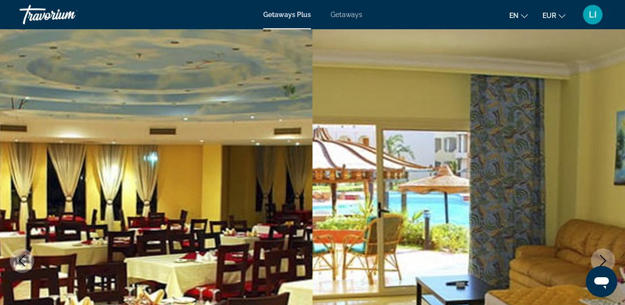
click at [604, 257] on icon "Next image" at bounding box center [603, 261] width 12 height 12
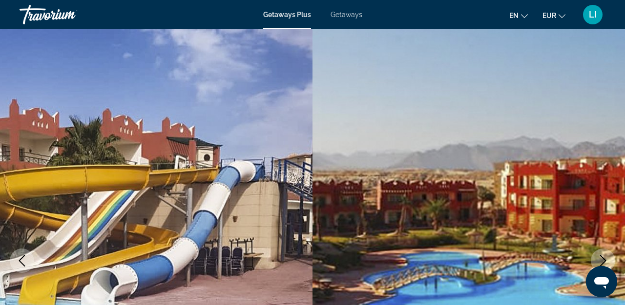
click at [604, 257] on icon "Next image" at bounding box center [603, 261] width 12 height 12
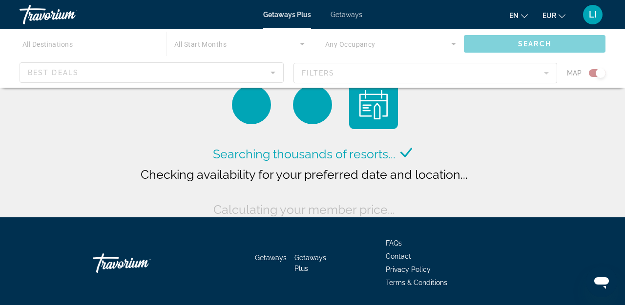
click at [387, 223] on div "Getaways Getaways Plus FAQs Contact Privacy Policy Terms & Conditions" at bounding box center [313, 264] width 586 height 92
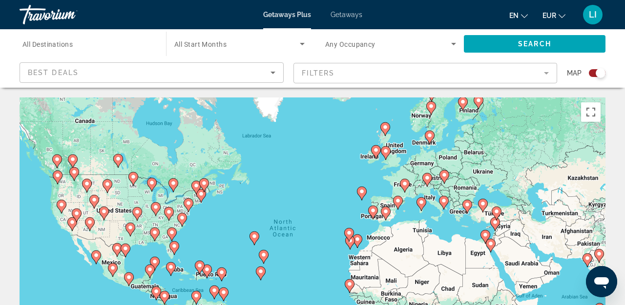
scroll to position [152, 0]
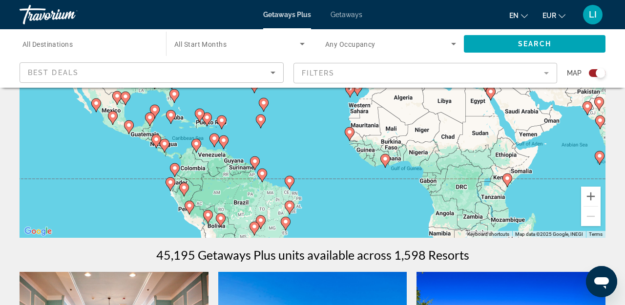
click at [490, 93] on image "Main content" at bounding box center [490, 92] width 6 height 6
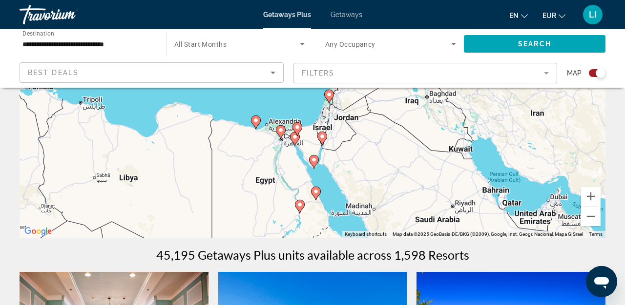
drag, startPoint x: 340, startPoint y: 136, endPoint x: 344, endPoint y: 233, distance: 97.7
click at [344, 233] on div "To navigate, press the arrow keys. To activate drag with keyboard, press Alt + …" at bounding box center [313, 91] width 586 height 293
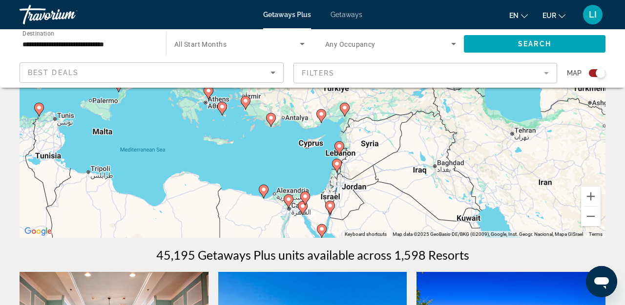
drag, startPoint x: 347, startPoint y: 221, endPoint x: 347, endPoint y: 142, distance: 78.1
click at [347, 143] on div "To navigate, press the arrow keys. To activate drag with keyboard, press Alt + …" at bounding box center [313, 91] width 586 height 293
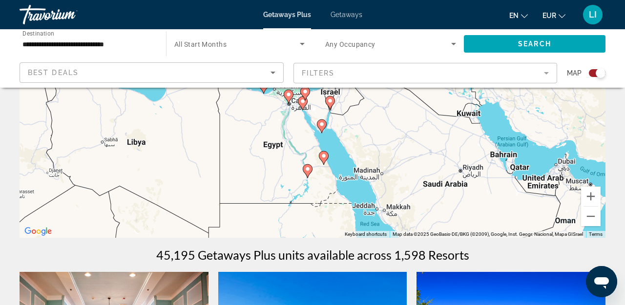
click at [324, 125] on image "Main content" at bounding box center [322, 125] width 6 height 6
type input "**********"
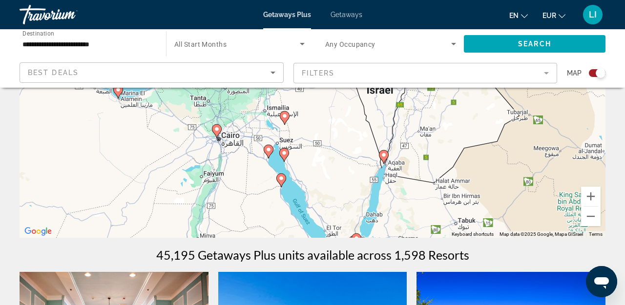
drag, startPoint x: 351, startPoint y: 200, endPoint x: 339, endPoint y: 145, distance: 56.5
click at [339, 145] on div "To navigate, press the arrow keys. To activate drag with keyboard, press Alt + …" at bounding box center [313, 91] width 586 height 293
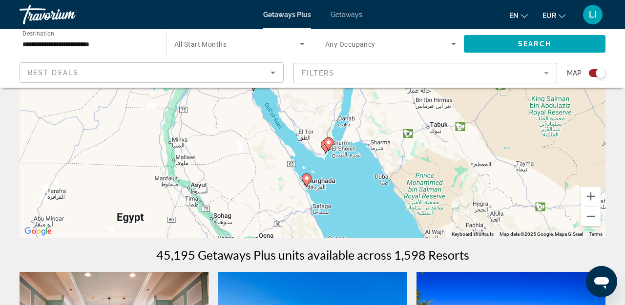
click at [332, 144] on icon "Main content" at bounding box center [328, 144] width 9 height 13
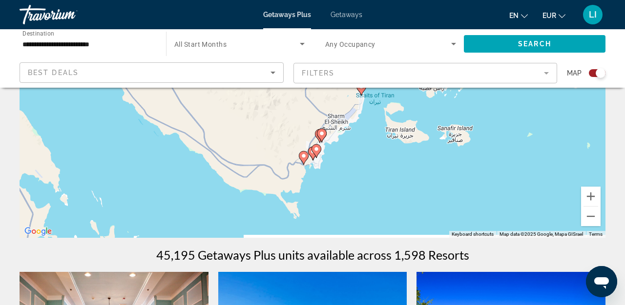
drag, startPoint x: 356, startPoint y: 120, endPoint x: 358, endPoint y: 199, distance: 79.1
click at [358, 199] on div "To navigate, press the arrow keys. To activate drag with keyboard, press Alt + …" at bounding box center [313, 91] width 586 height 293
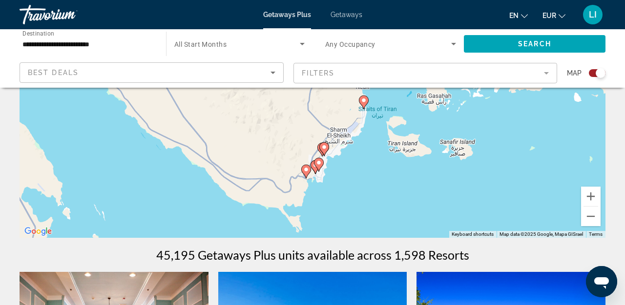
click at [323, 149] on image "Main content" at bounding box center [324, 147] width 6 height 6
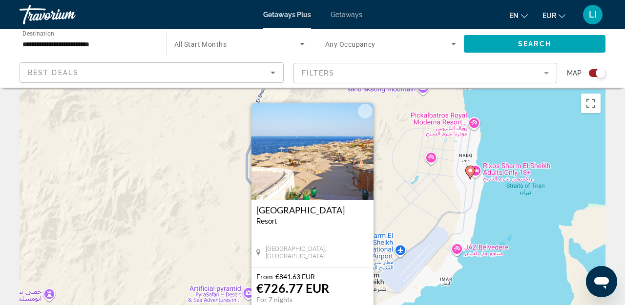
scroll to position [9, 0]
click at [331, 179] on img "Main content" at bounding box center [312, 151] width 122 height 98
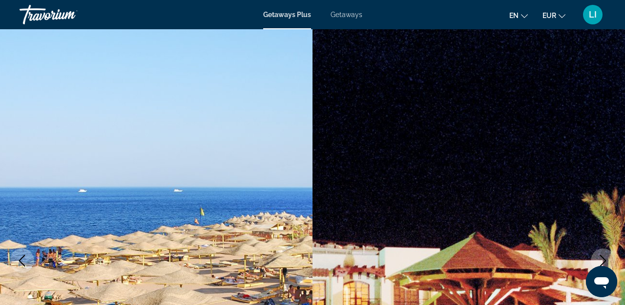
click at [615, 134] on img "Main content" at bounding box center [468, 261] width 312 height 464
click at [138, 223] on img "Main content" at bounding box center [156, 261] width 312 height 464
click at [115, 190] on img "Main content" at bounding box center [156, 261] width 312 height 464
click at [552, 177] on img "Main content" at bounding box center [468, 261] width 312 height 464
click at [621, 149] on img "Main content" at bounding box center [468, 261] width 312 height 464
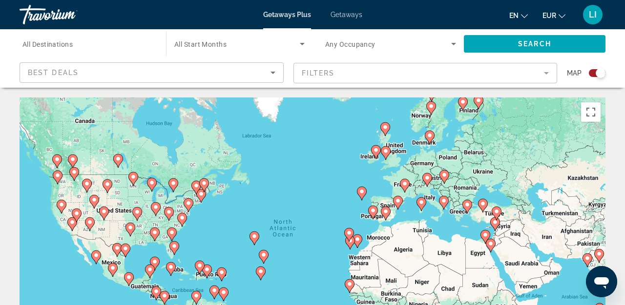
click at [489, 249] on icon "Main content" at bounding box center [490, 246] width 9 height 13
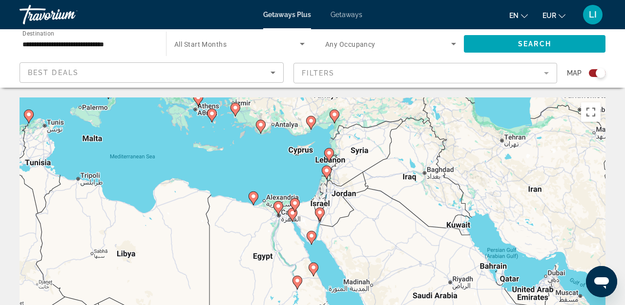
click at [302, 234] on div "To activate drag with keyboard, press Alt + Enter. Once in keyboard drag state,…" at bounding box center [313, 244] width 586 height 293
click at [311, 243] on icon "Main content" at bounding box center [311, 238] width 9 height 13
type input "**********"
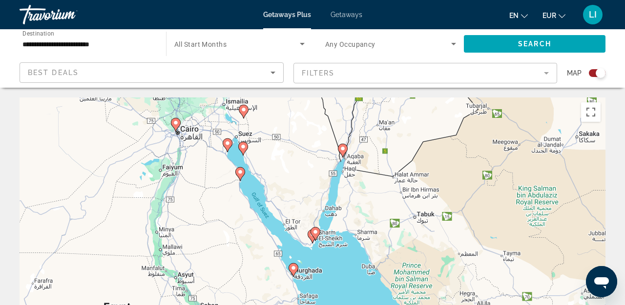
click at [313, 232] on image "Main content" at bounding box center [315, 232] width 6 height 6
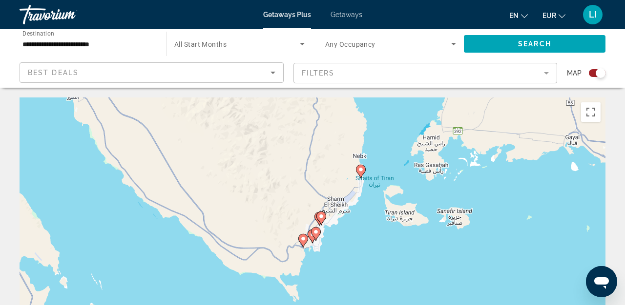
click at [311, 237] on gmp-advanced-marker "Main content" at bounding box center [316, 234] width 10 height 15
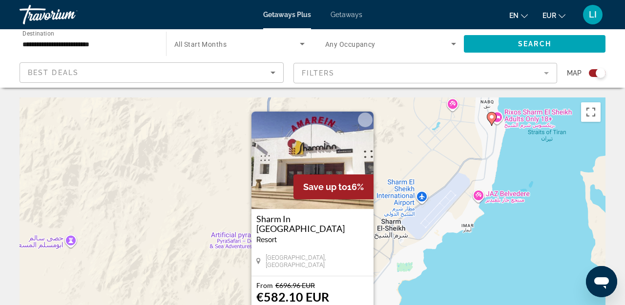
click at [366, 120] on button "Close" at bounding box center [365, 120] width 15 height 15
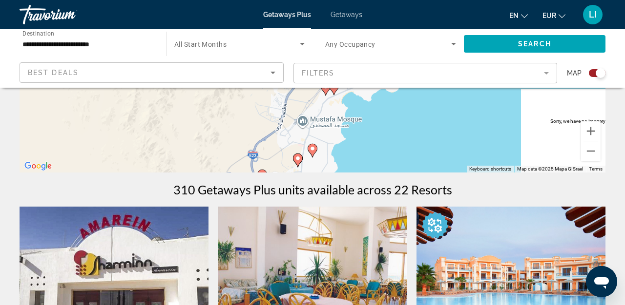
scroll to position [220, 0]
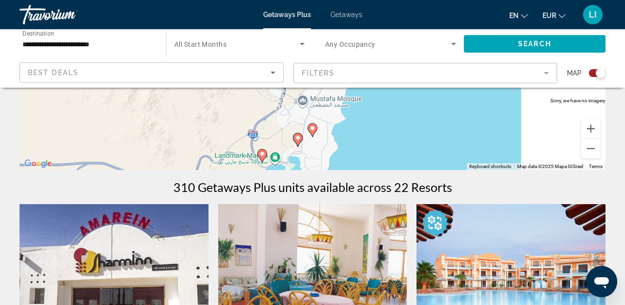
drag, startPoint x: 351, startPoint y: 147, endPoint x: 355, endPoint y: 92, distance: 54.8
click at [355, 92] on div "To activate drag with keyboard, press Alt + Enter. Once in keyboard drag state,…" at bounding box center [313, 24] width 586 height 293
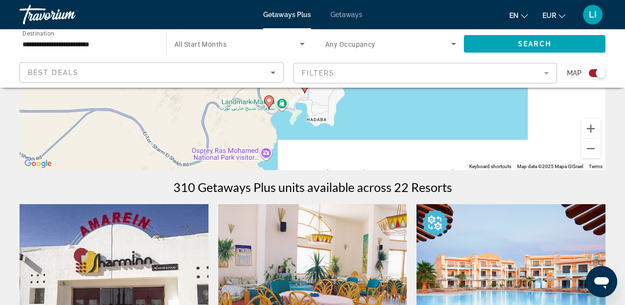
click at [270, 101] on image "Main content" at bounding box center [269, 101] width 6 height 6
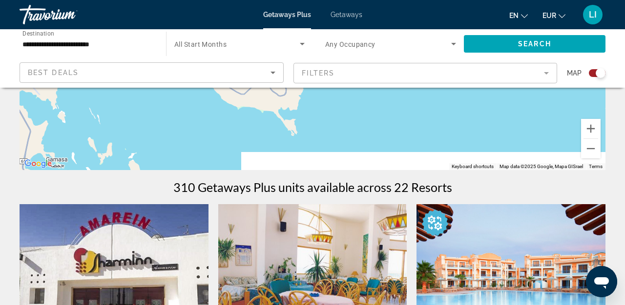
drag, startPoint x: 344, startPoint y: 117, endPoint x: 324, endPoint y: 190, distance: 75.8
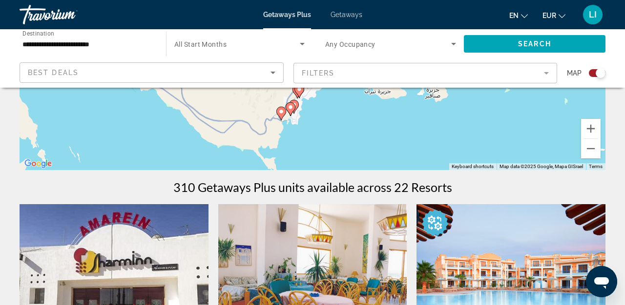
drag, startPoint x: 326, startPoint y: 116, endPoint x: 326, endPoint y: 185, distance: 69.3
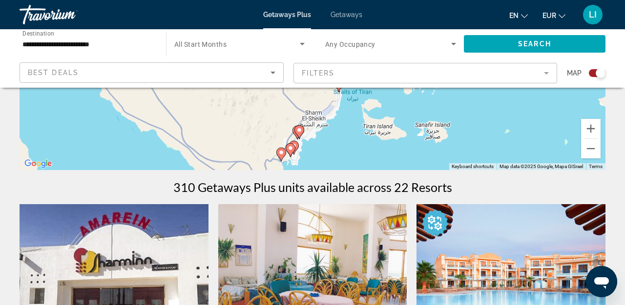
drag, startPoint x: 325, startPoint y: 162, endPoint x: 325, endPoint y: 86, distance: 75.6
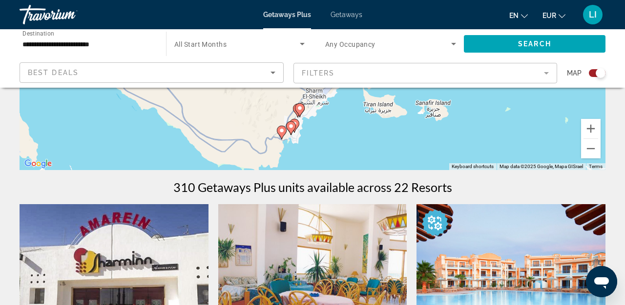
drag, startPoint x: 368, startPoint y: 128, endPoint x: 368, endPoint y: 165, distance: 36.6
click at [368, 165] on div "To activate drag with keyboard, press Alt + Enter. Once in keyboard drag state,…" at bounding box center [313, 24] width 586 height 293
click at [591, 149] on button "Zoom out" at bounding box center [591, 149] width 20 height 20
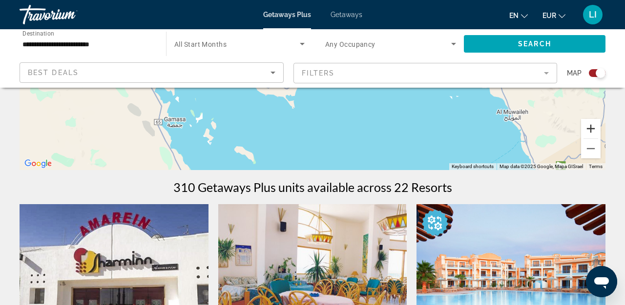
click at [589, 128] on button "Zoom in" at bounding box center [591, 129] width 20 height 20
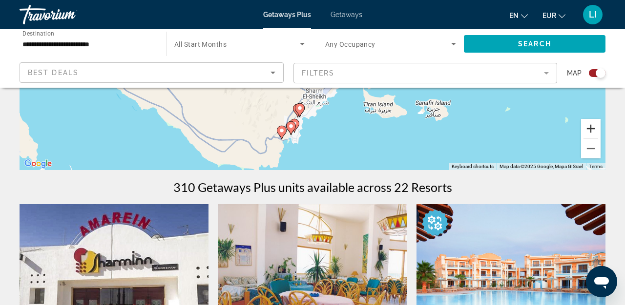
click at [589, 128] on button "Zoom in" at bounding box center [591, 129] width 20 height 20
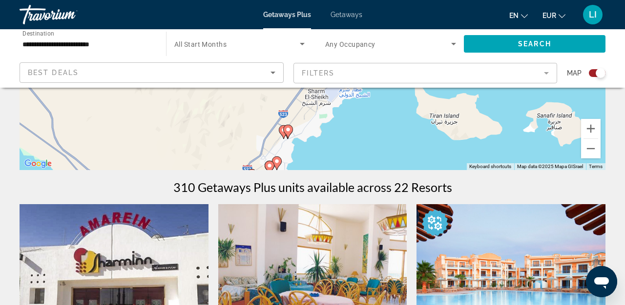
drag, startPoint x: 376, startPoint y: 132, endPoint x: 377, endPoint y: 46, distance: 86.4
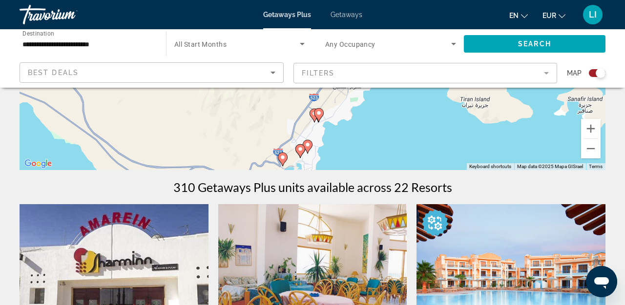
drag, startPoint x: 321, startPoint y: 112, endPoint x: 351, endPoint y: 155, distance: 52.1
click at [351, 155] on div "To activate drag with keyboard, press Alt + Enter. Once in keyboard drag state,…" at bounding box center [313, 24] width 586 height 293
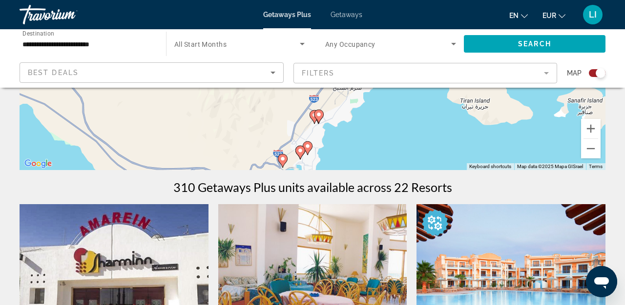
click at [319, 115] on image "Main content" at bounding box center [319, 115] width 6 height 6
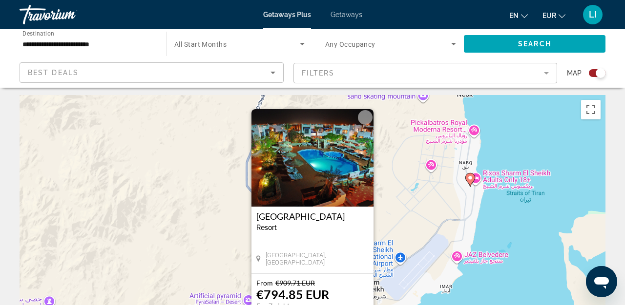
scroll to position [0, 0]
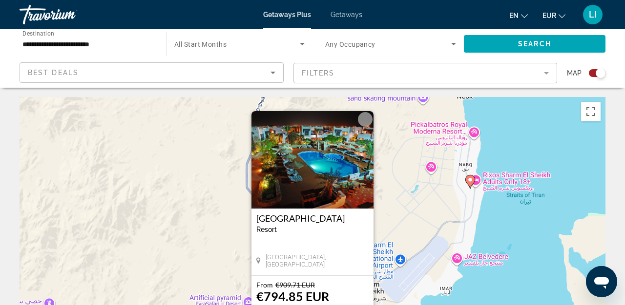
click at [366, 117] on button "Close" at bounding box center [365, 119] width 15 height 15
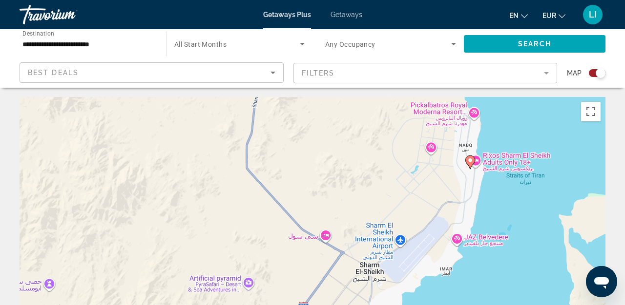
drag, startPoint x: 380, startPoint y: 238, endPoint x: 379, endPoint y: 144, distance: 94.2
click at [379, 161] on div "To activate drag with keyboard, press Alt + Enter. Once in keyboard drag state,…" at bounding box center [313, 243] width 586 height 293
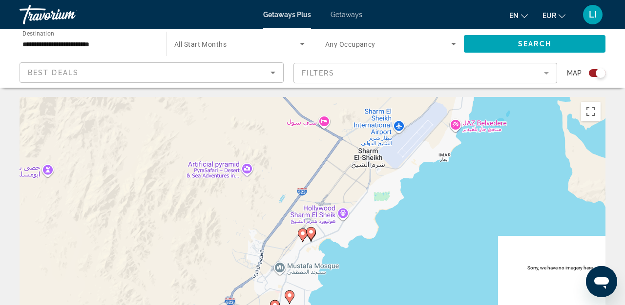
click at [301, 234] on image "Main content" at bounding box center [303, 234] width 6 height 6
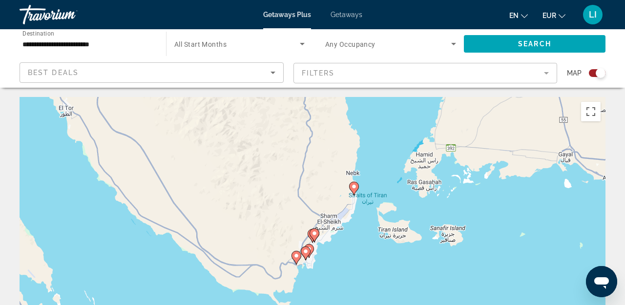
click at [315, 233] on image "Main content" at bounding box center [314, 234] width 6 height 6
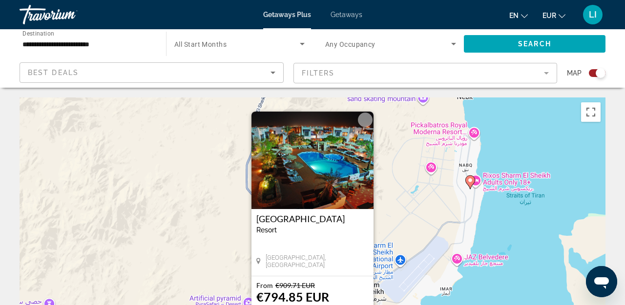
click at [365, 121] on button "Close" at bounding box center [365, 120] width 15 height 15
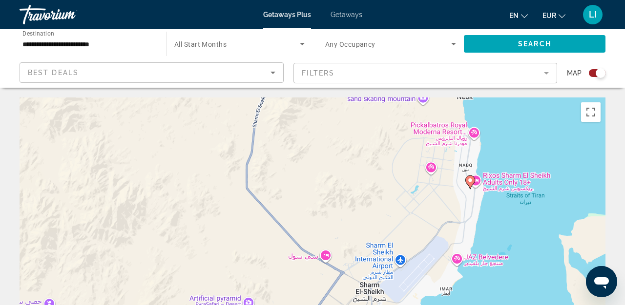
drag, startPoint x: 316, startPoint y: 260, endPoint x: 316, endPoint y: 133, distance: 126.9
click at [316, 143] on div "To navigate, press the arrow keys. To activate drag with keyboard, press Alt + …" at bounding box center [313, 244] width 586 height 293
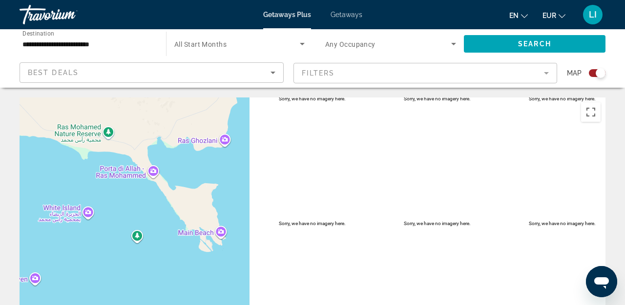
drag, startPoint x: 278, startPoint y: 122, endPoint x: 278, endPoint y: 197, distance: 74.7
click at [278, 197] on div "Main content" at bounding box center [313, 244] width 586 height 293
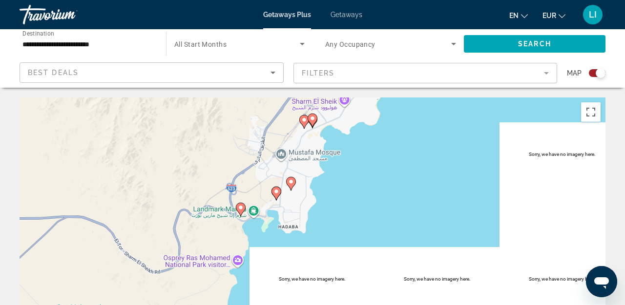
drag, startPoint x: 312, startPoint y: 162, endPoint x: 312, endPoint y: 279, distance: 117.6
click at [312, 279] on div "To activate drag with keyboard, press Alt + Enter. Once in keyboard drag state,…" at bounding box center [313, 244] width 586 height 293
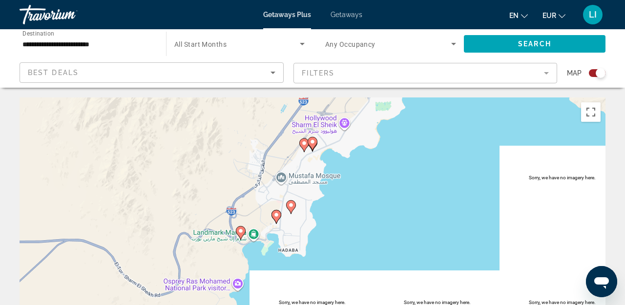
click at [305, 143] on image "Main content" at bounding box center [304, 144] width 6 height 6
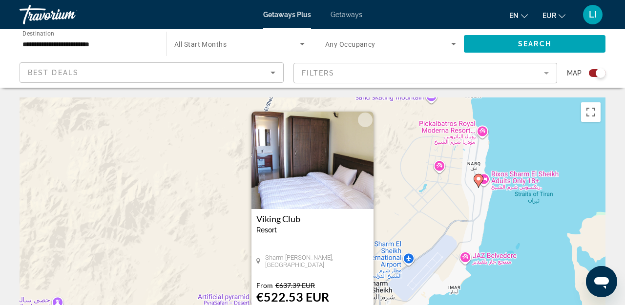
click at [367, 123] on button "Close" at bounding box center [365, 120] width 15 height 15
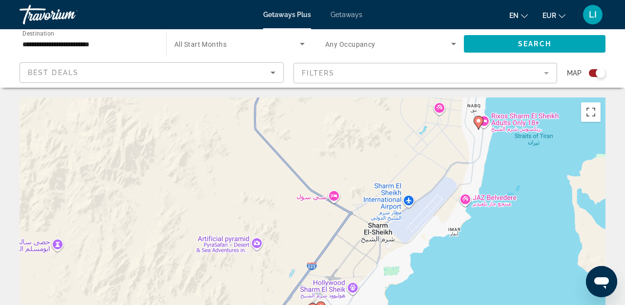
drag, startPoint x: 406, startPoint y: 238, endPoint x: 406, endPoint y: 122, distance: 116.1
click at [406, 126] on div "To activate drag with keyboard, press Alt + Enter. Once in keyboard drag state,…" at bounding box center [313, 244] width 586 height 293
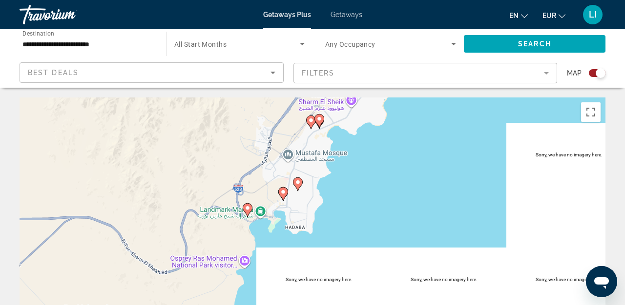
click at [320, 119] on image "Main content" at bounding box center [319, 119] width 6 height 6
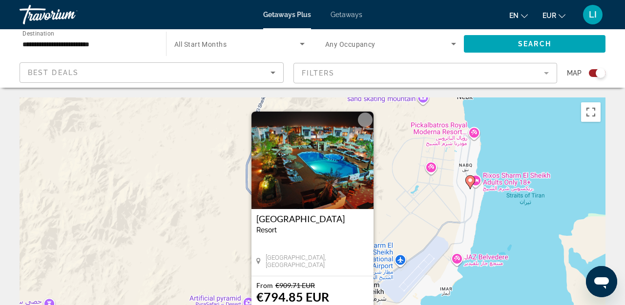
click at [369, 122] on button "Close" at bounding box center [365, 120] width 15 height 15
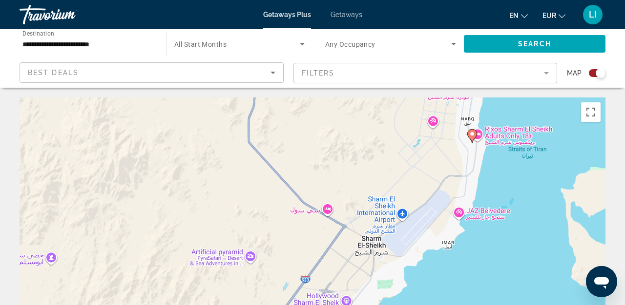
drag, startPoint x: 437, startPoint y: 209, endPoint x: 443, endPoint y: 128, distance: 81.7
click at [443, 128] on div "To activate drag with keyboard, press Alt + Enter. Once in keyboard drag state,…" at bounding box center [313, 244] width 586 height 293
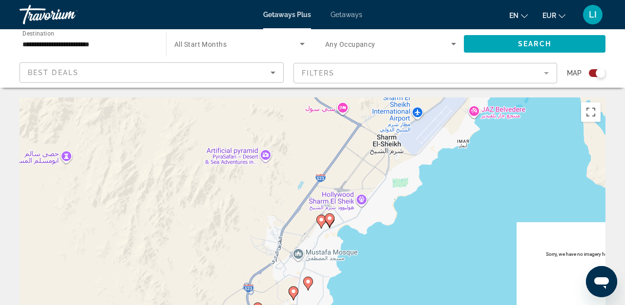
drag, startPoint x: 399, startPoint y: 219, endPoint x: 418, endPoint y: 110, distance: 110.0
click at [418, 120] on div "To activate drag with keyboard, press Alt + Enter. Once in keyboard drag state,…" at bounding box center [313, 244] width 586 height 293
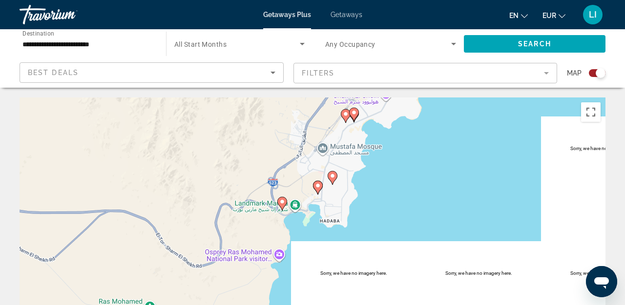
click at [332, 178] on image "Main content" at bounding box center [332, 176] width 6 height 6
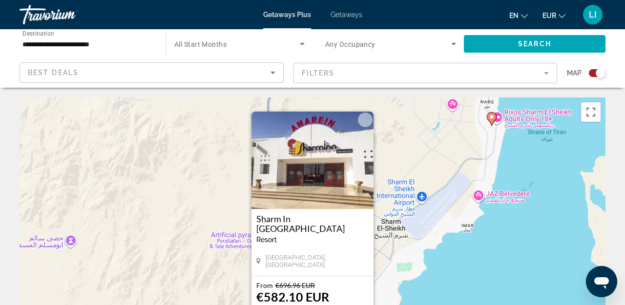
click at [367, 120] on button "Close" at bounding box center [365, 120] width 15 height 15
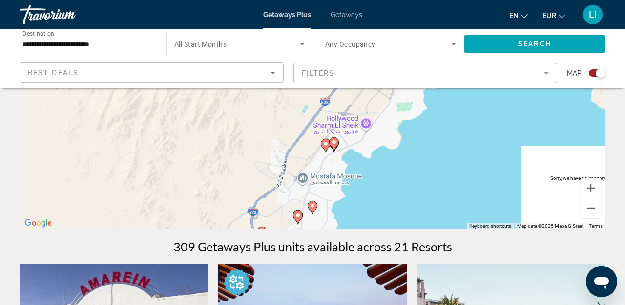
scroll to position [168, 0]
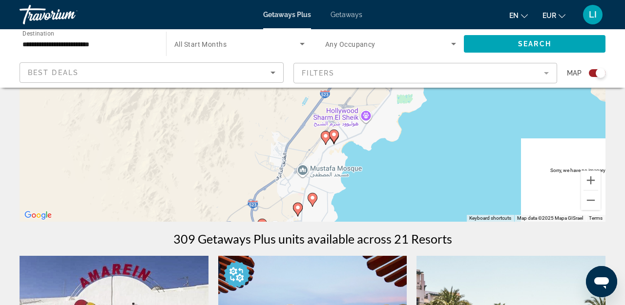
click at [312, 198] on image "Main content" at bounding box center [312, 198] width 6 height 6
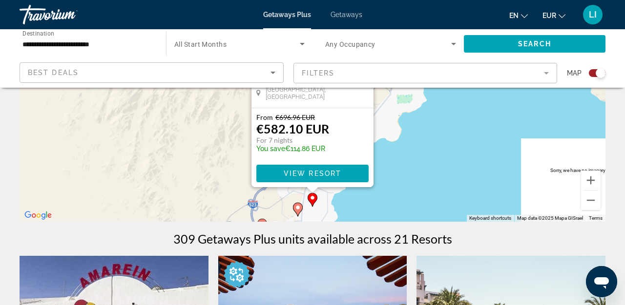
scroll to position [0, 0]
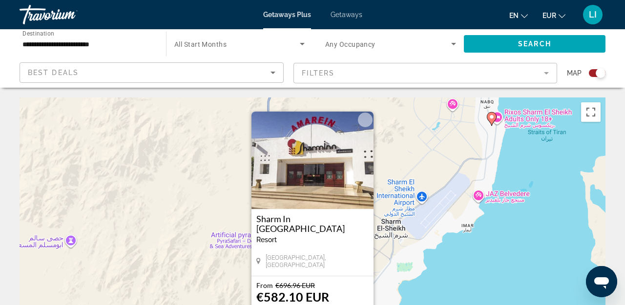
click at [362, 118] on button "Close" at bounding box center [365, 120] width 15 height 15
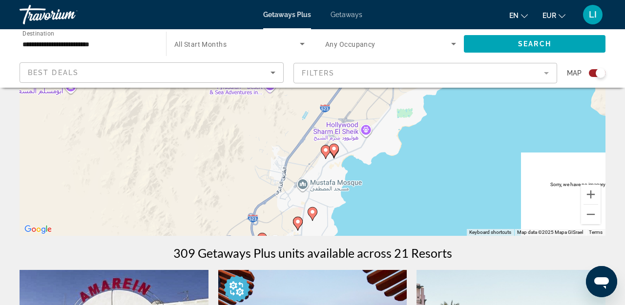
scroll to position [163, 0]
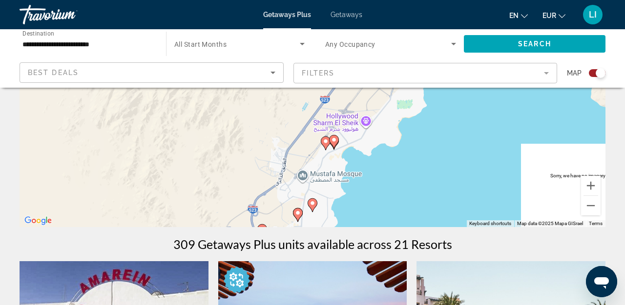
click at [297, 216] on image "Main content" at bounding box center [298, 213] width 6 height 6
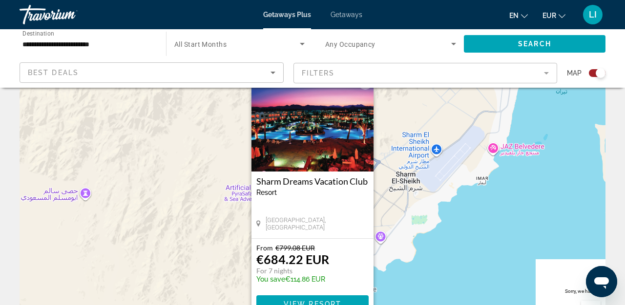
scroll to position [39, 0]
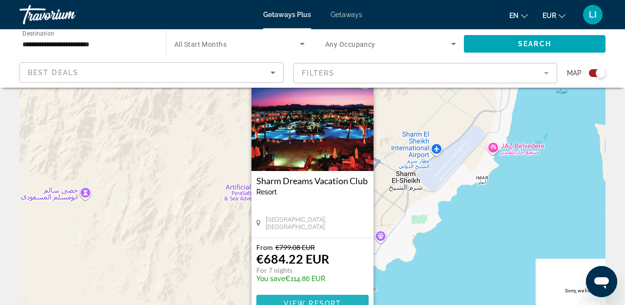
click at [319, 300] on span "View Resort" at bounding box center [313, 304] width 58 height 8
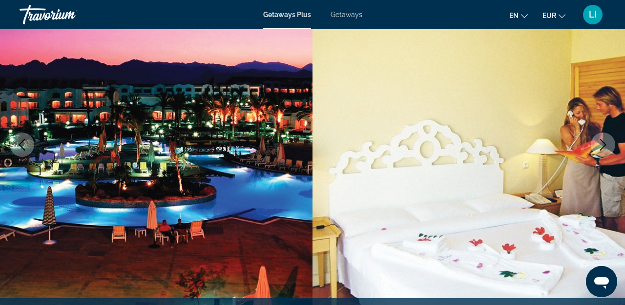
scroll to position [118, 0]
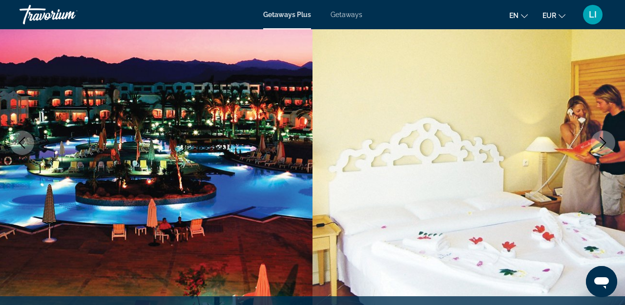
click at [609, 143] on button "Next image" at bounding box center [602, 143] width 24 height 24
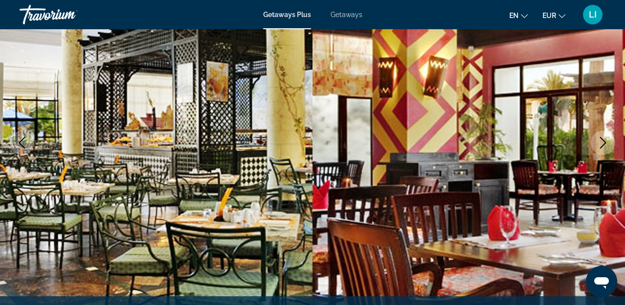
click at [609, 143] on button "Next image" at bounding box center [602, 143] width 24 height 24
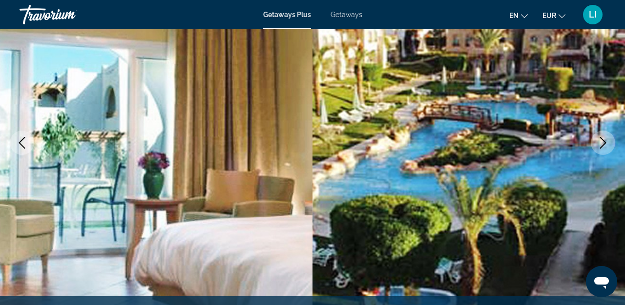
click at [609, 143] on button "Next image" at bounding box center [602, 143] width 24 height 24
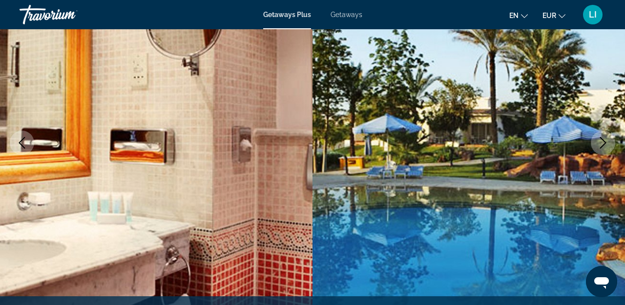
click at [609, 143] on button "Next image" at bounding box center [602, 143] width 24 height 24
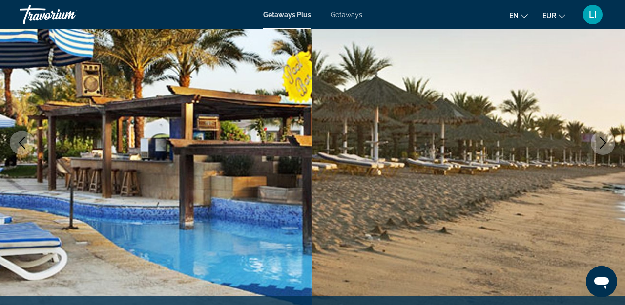
click at [609, 143] on button "Next image" at bounding box center [602, 143] width 24 height 24
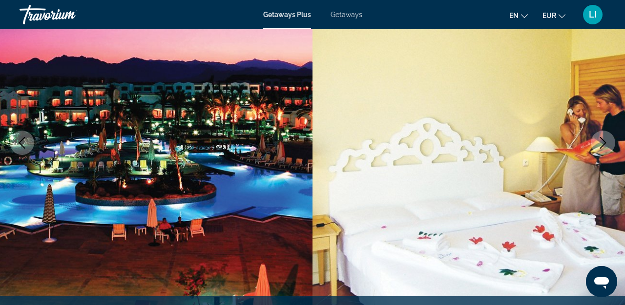
click at [609, 143] on button "Next image" at bounding box center [602, 143] width 24 height 24
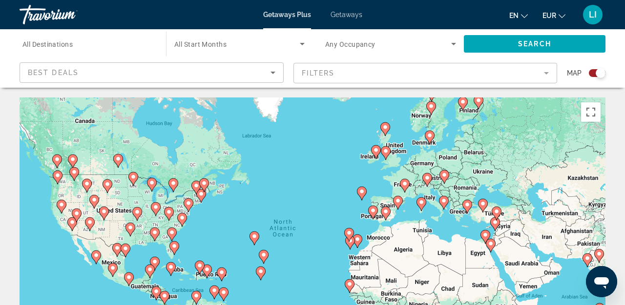
click at [490, 248] on icon "Main content" at bounding box center [490, 246] width 9 height 13
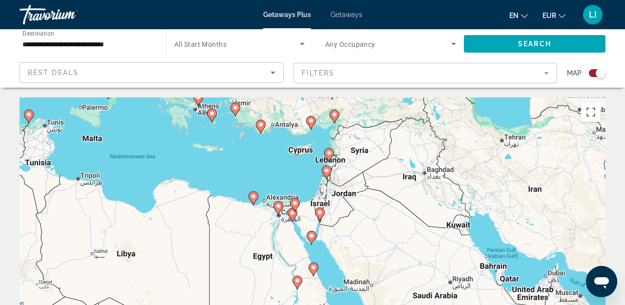
click at [311, 238] on image "Main content" at bounding box center [311, 236] width 6 height 6
type input "**********"
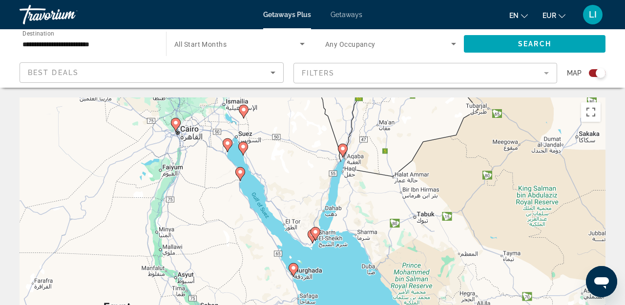
click at [312, 237] on gmp-advanced-marker "Main content" at bounding box center [315, 234] width 10 height 15
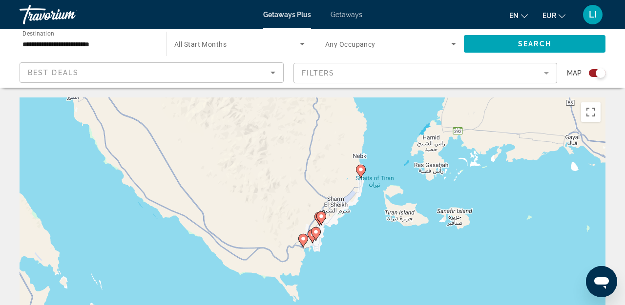
click at [315, 234] on image "Main content" at bounding box center [316, 232] width 6 height 6
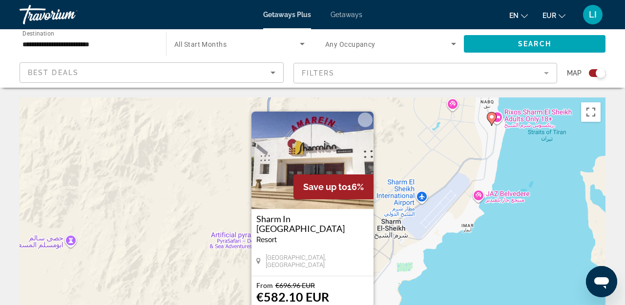
click at [365, 119] on button "Close" at bounding box center [365, 120] width 15 height 15
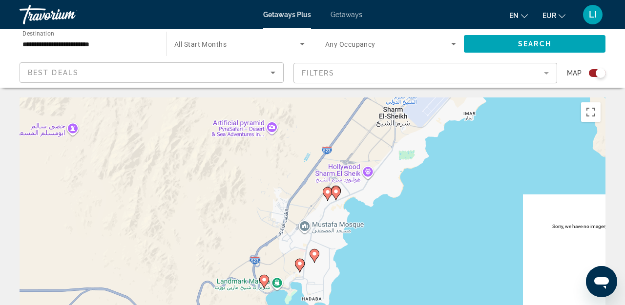
drag, startPoint x: 365, startPoint y: 256, endPoint x: 368, endPoint y: 110, distance: 145.4
click at [368, 124] on div "To activate drag with keyboard, press Alt + Enter. Once in keyboard drag state,…" at bounding box center [313, 244] width 586 height 293
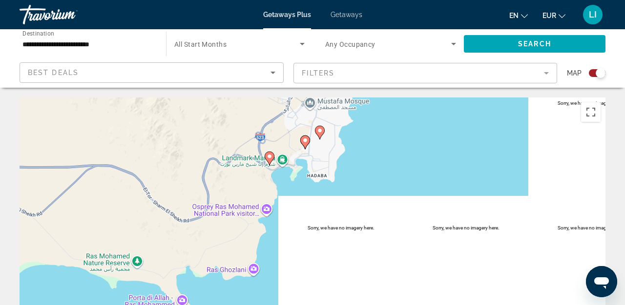
click at [268, 157] on image "Main content" at bounding box center [269, 157] width 6 height 6
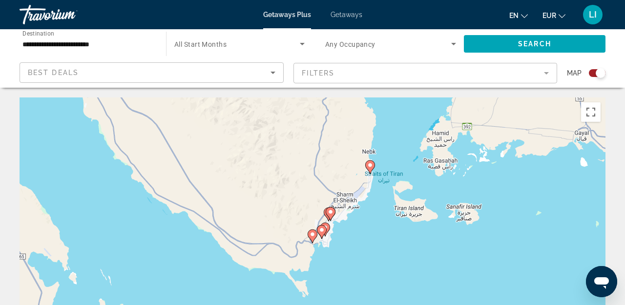
click at [314, 236] on image "Main content" at bounding box center [312, 235] width 6 height 6
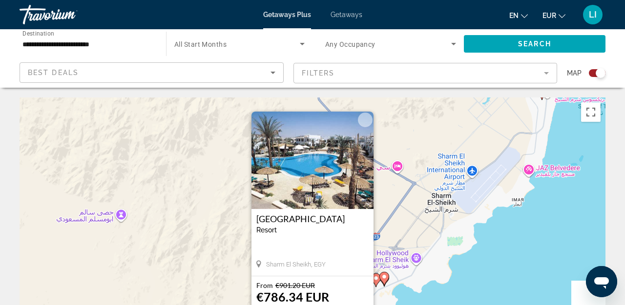
click at [367, 120] on button "Close" at bounding box center [365, 120] width 15 height 15
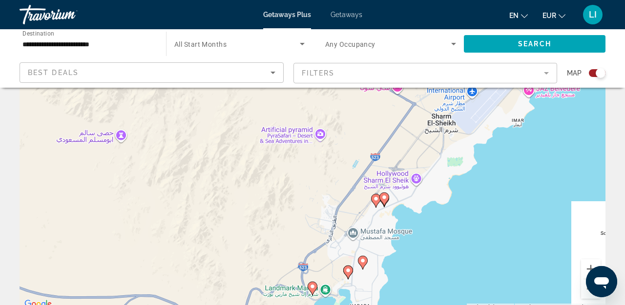
scroll to position [107, 0]
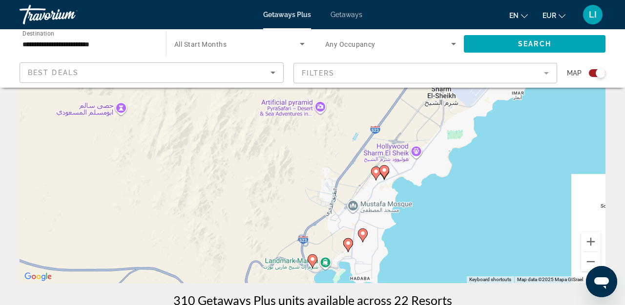
click at [349, 244] on image "Main content" at bounding box center [348, 244] width 6 height 6
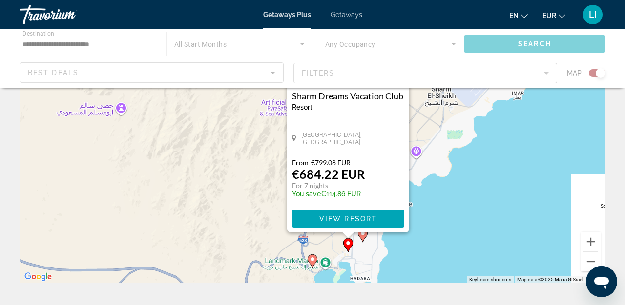
scroll to position [0, 0]
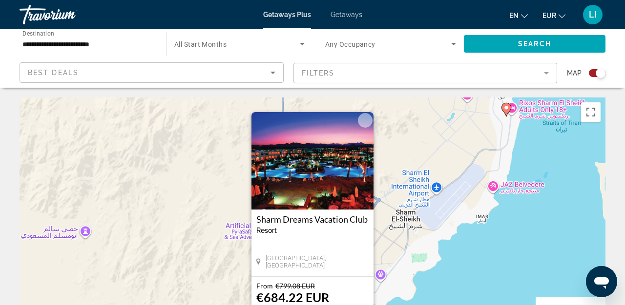
click at [361, 116] on button "Close" at bounding box center [365, 120] width 15 height 15
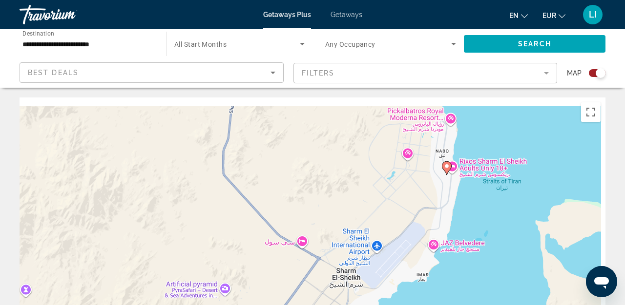
drag, startPoint x: 515, startPoint y: 202, endPoint x: 420, endPoint y: 291, distance: 130.5
click at [420, 291] on div "To activate drag with keyboard, press Alt + Enter. Once in keyboard drag state,…" at bounding box center [313, 244] width 586 height 293
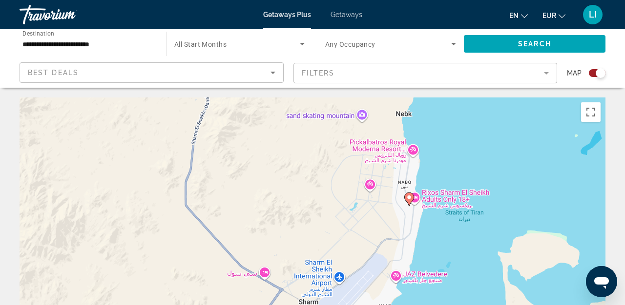
click at [408, 197] on image "Main content" at bounding box center [409, 198] width 6 height 6
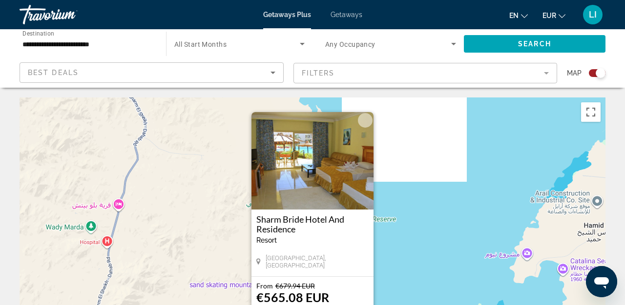
click at [365, 119] on button "Close" at bounding box center [365, 120] width 15 height 15
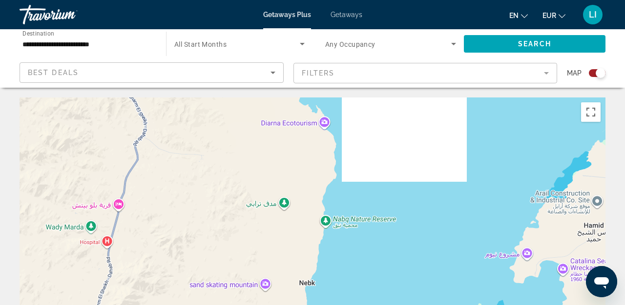
drag, startPoint x: 348, startPoint y: 259, endPoint x: 394, endPoint y: 130, distance: 137.2
click at [394, 130] on div "To navigate, press the arrow keys. To activate drag with keyboard, press Alt + …" at bounding box center [313, 244] width 586 height 293
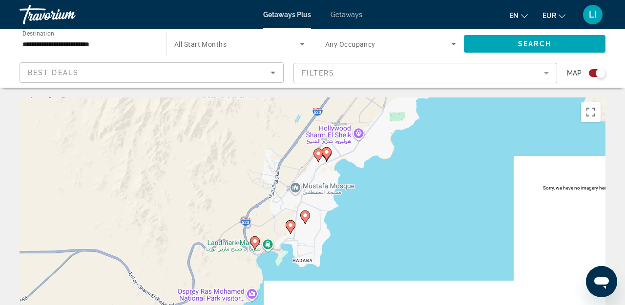
drag, startPoint x: 359, startPoint y: 169, endPoint x: 378, endPoint y: 189, distance: 27.6
click at [378, 189] on div "To activate drag with keyboard, press Alt + Enter. Once in keyboard drag state,…" at bounding box center [313, 244] width 586 height 293
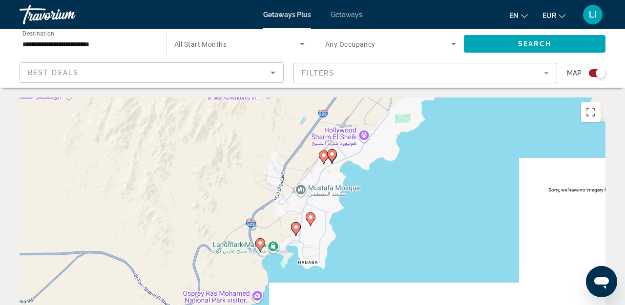
click at [332, 156] on image "Main content" at bounding box center [332, 154] width 6 height 6
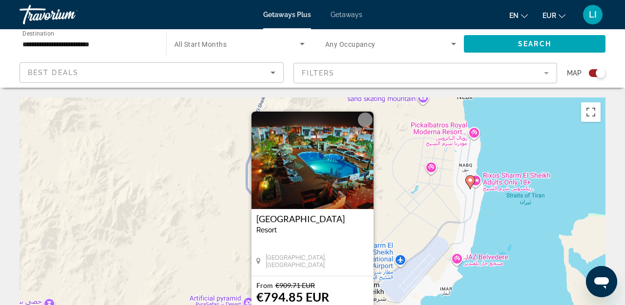
click at [369, 117] on button "Close" at bounding box center [365, 120] width 15 height 15
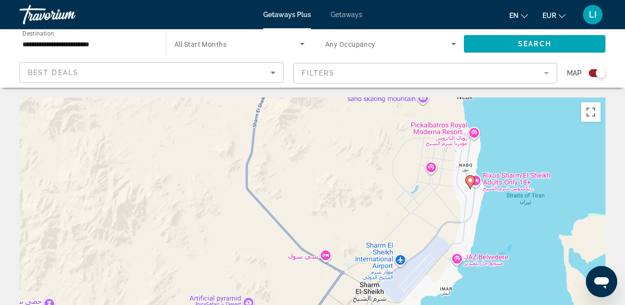
drag, startPoint x: 382, startPoint y: 269, endPoint x: 380, endPoint y: 166, distance: 103.0
click at [380, 166] on div "To navigate, press the arrow keys. To activate drag with keyboard, press Alt + …" at bounding box center [313, 244] width 586 height 293
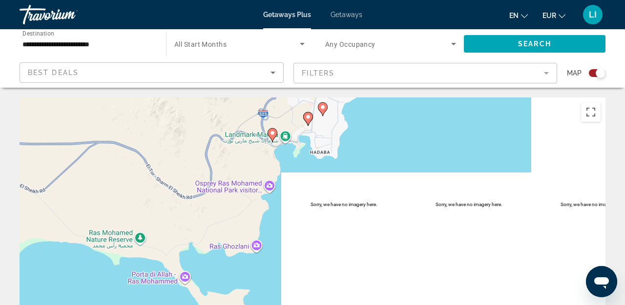
drag, startPoint x: 292, startPoint y: 148, endPoint x: 331, endPoint y: 154, distance: 39.6
click at [331, 154] on div "To activate drag with keyboard, press Alt + Enter. Once in keyboard drag state,…" at bounding box center [313, 244] width 586 height 293
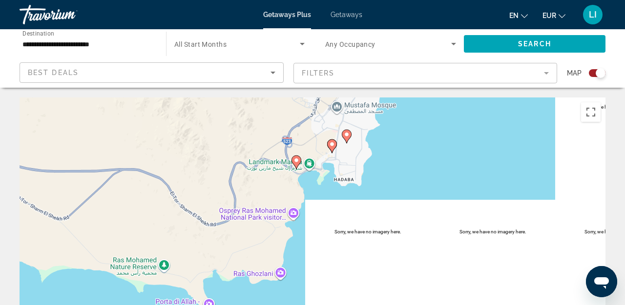
drag, startPoint x: 308, startPoint y: 199, endPoint x: 350, endPoint y: 234, distance: 55.4
click at [350, 234] on div "To activate drag with keyboard, press Alt + Enter. Once in keyboard drag state,…" at bounding box center [313, 244] width 586 height 293
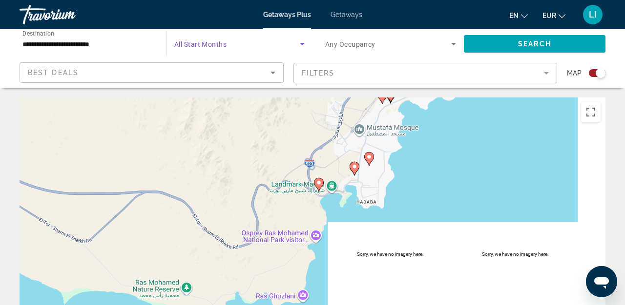
click at [235, 46] on span "Search widget" at bounding box center [236, 44] width 125 height 12
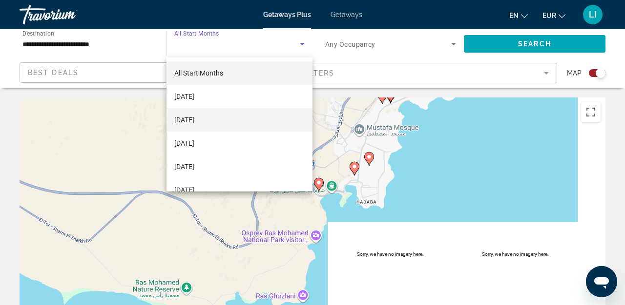
click at [194, 121] on span "October 2025" at bounding box center [184, 120] width 20 height 12
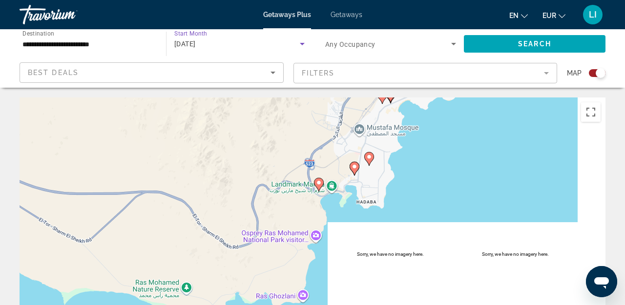
click at [352, 47] on span "Any Occupancy" at bounding box center [350, 45] width 50 height 8
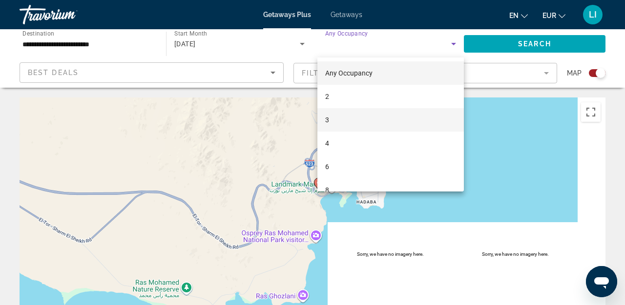
click at [328, 121] on span "3" at bounding box center [327, 120] width 4 height 12
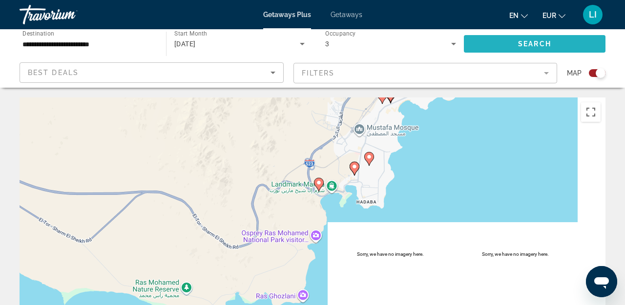
click at [527, 45] on span "Search" at bounding box center [534, 44] width 33 height 8
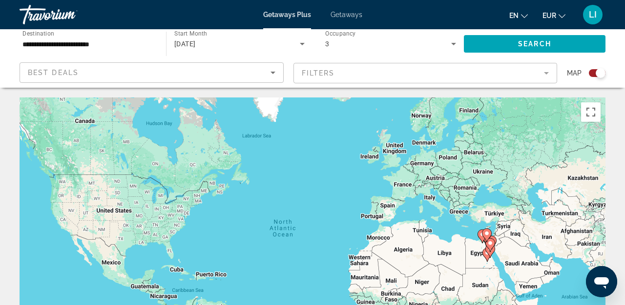
click at [488, 247] on icon "Main content" at bounding box center [490, 245] width 9 height 13
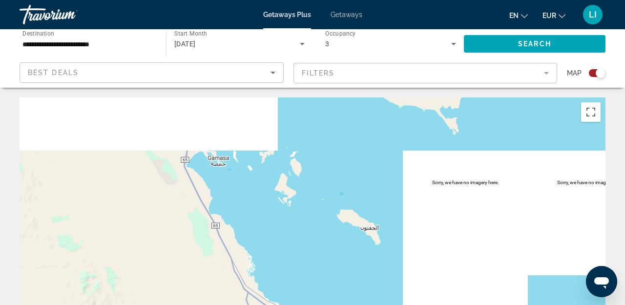
drag, startPoint x: 357, startPoint y: 149, endPoint x: 350, endPoint y: 263, distance: 113.9
click at [350, 263] on div "To navigate, press the arrow keys. To activate drag with keyboard, press Alt + …" at bounding box center [313, 244] width 586 height 293
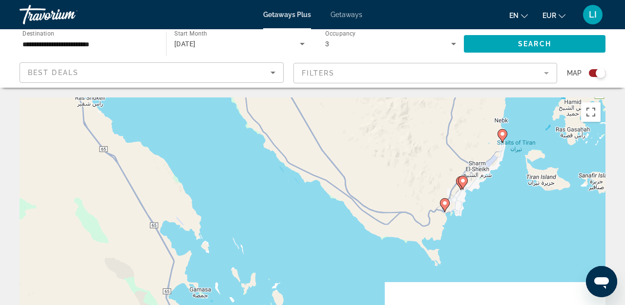
drag, startPoint x: 425, startPoint y: 199, endPoint x: 296, endPoint y: 227, distance: 131.9
click at [298, 227] on div "To navigate, press the arrow keys. To activate drag with keyboard, press Alt + …" at bounding box center [313, 244] width 586 height 293
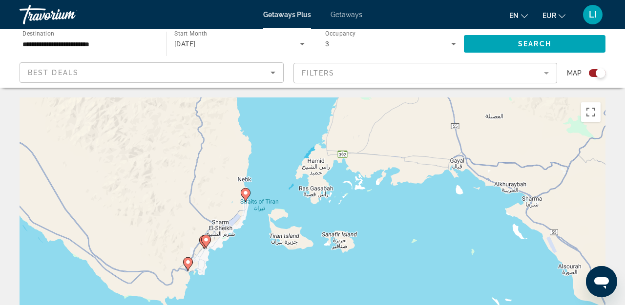
drag, startPoint x: 343, startPoint y: 187, endPoint x: 343, endPoint y: 275, distance: 87.8
click at [343, 275] on div "To navigate, press the arrow keys. To activate drag with keyboard, press Alt + …" at bounding box center [313, 244] width 586 height 293
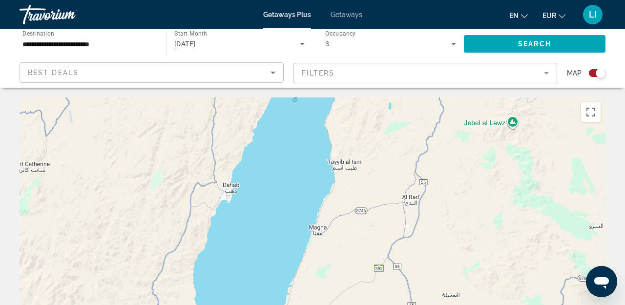
drag, startPoint x: 354, startPoint y: 171, endPoint x: 299, endPoint y: 66, distance: 118.5
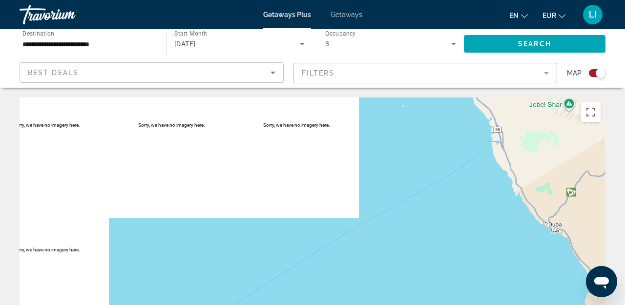
drag, startPoint x: 454, startPoint y: 144, endPoint x: 189, endPoint y: 80, distance: 272.6
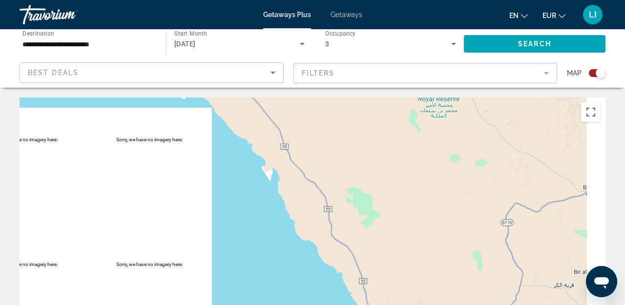
drag, startPoint x: 264, startPoint y: 187, endPoint x: 183, endPoint y: 56, distance: 154.9
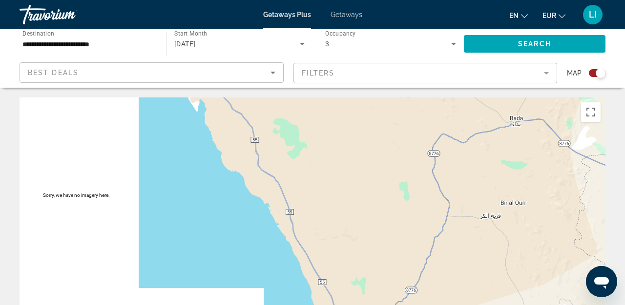
drag, startPoint x: 290, startPoint y: 198, endPoint x: 290, endPoint y: 30, distance: 167.9
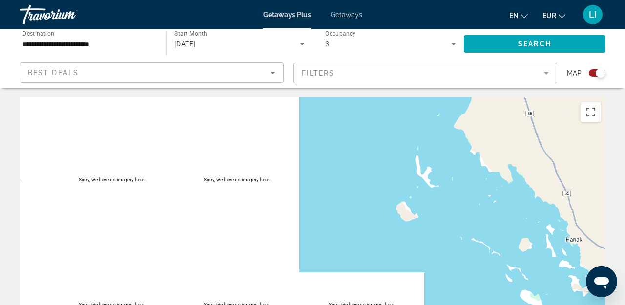
drag, startPoint x: 419, startPoint y: 184, endPoint x: 479, endPoint y: 179, distance: 60.3
click at [479, 179] on div "To navigate, press the arrow keys." at bounding box center [313, 244] width 586 height 293
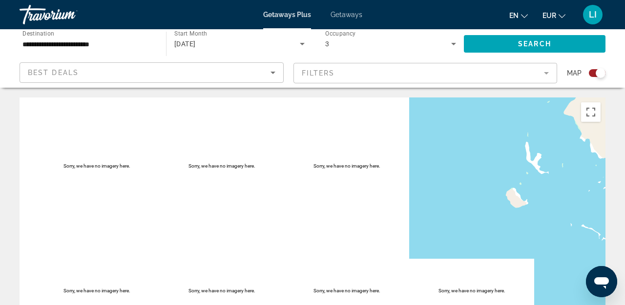
drag, startPoint x: 300, startPoint y: 177, endPoint x: 466, endPoint y: 191, distance: 166.5
click at [450, 190] on div "To navigate, press the arrow keys." at bounding box center [313, 244] width 586 height 293
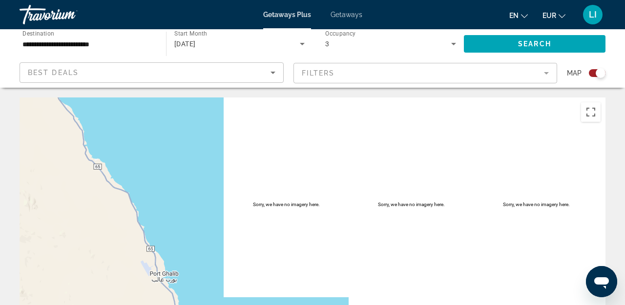
drag, startPoint x: 337, startPoint y: 187, endPoint x: 392, endPoint y: 226, distance: 67.8
click at [392, 226] on div "To navigate, press the arrow keys. To activate drag with keyboard, press Alt + …" at bounding box center [313, 244] width 586 height 293
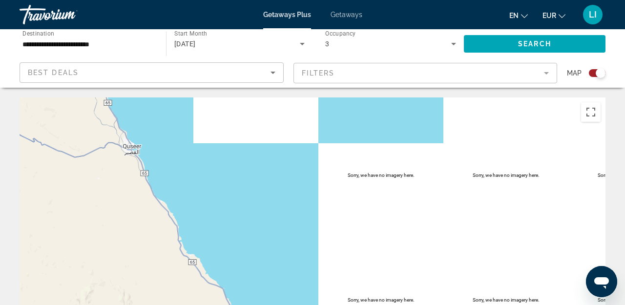
drag, startPoint x: 246, startPoint y: 209, endPoint x: 267, endPoint y: 246, distance: 42.2
click at [266, 245] on div "To navigate, press the arrow keys. To activate drag with keyboard, press Alt + …" at bounding box center [313, 244] width 586 height 293
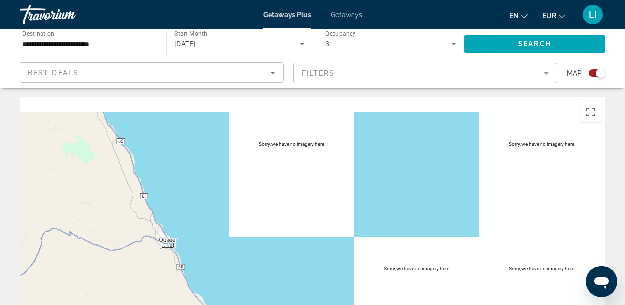
drag, startPoint x: 212, startPoint y: 199, endPoint x: 228, endPoint y: 284, distance: 87.0
click at [224, 282] on div "To navigate, press the arrow keys." at bounding box center [313, 244] width 586 height 293
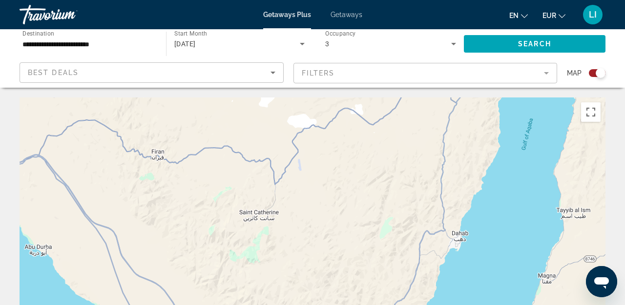
click at [295, 241] on div "To navigate, press the arrow keys. To activate drag with keyboard, press Alt + …" at bounding box center [313, 244] width 586 height 293
click at [563, 43] on span "Search widget" at bounding box center [535, 43] width 142 height 23
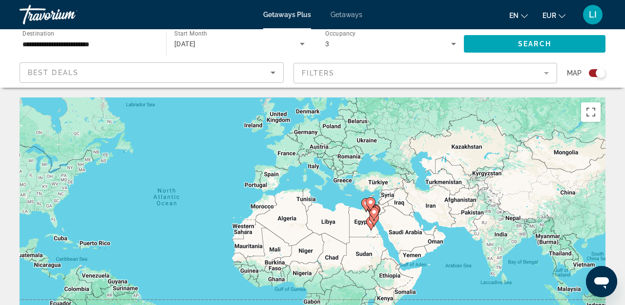
drag, startPoint x: 504, startPoint y: 274, endPoint x: 366, endPoint y: 229, distance: 144.9
click at [366, 229] on div "To navigate, press the arrow keys. To activate drag with keyboard, press Alt + …" at bounding box center [313, 244] width 586 height 293
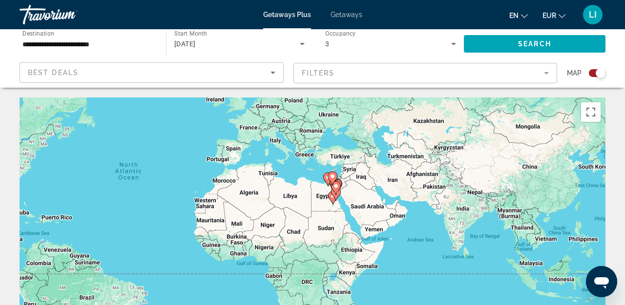
click at [336, 187] on image "Main content" at bounding box center [336, 186] width 6 height 6
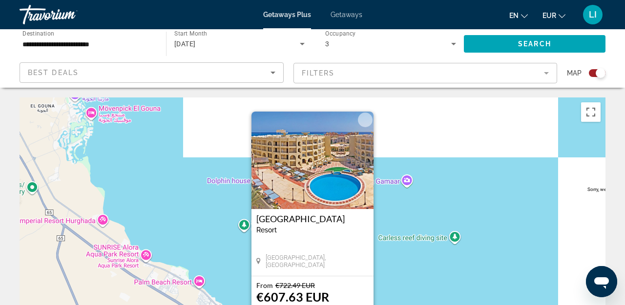
click at [368, 122] on button "Close" at bounding box center [365, 120] width 15 height 15
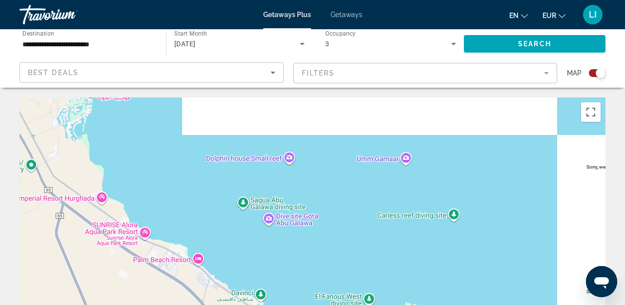
drag, startPoint x: 379, startPoint y: 263, endPoint x: 375, endPoint y: 198, distance: 65.0
click at [375, 211] on div "To activate drag with keyboard, press Alt + Enter. Once in keyboard drag state,…" at bounding box center [313, 244] width 586 height 293
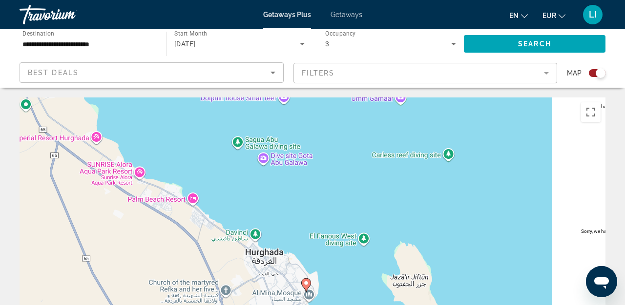
click at [357, 262] on div "To activate drag with keyboard, press Alt + Enter. Once in keyboard drag state,…" at bounding box center [313, 244] width 586 height 293
drag, startPoint x: 283, startPoint y: 178, endPoint x: 302, endPoint y: 252, distance: 76.5
click at [302, 252] on div "To activate drag with keyboard, press Alt + Enter. Once in keyboard drag state,…" at bounding box center [313, 244] width 586 height 293
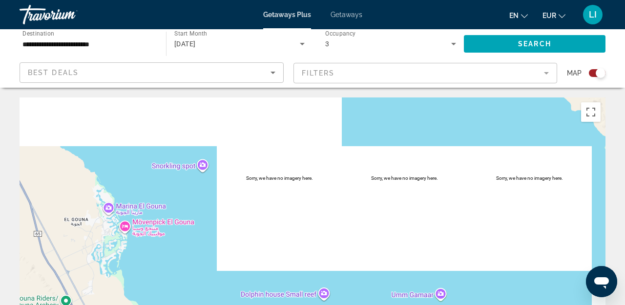
drag, startPoint x: 207, startPoint y: 185, endPoint x: 208, endPoint y: 267, distance: 82.5
click at [208, 267] on div "To activate drag with keyboard, press Alt + Enter. Once in keyboard drag state,…" at bounding box center [313, 244] width 586 height 293
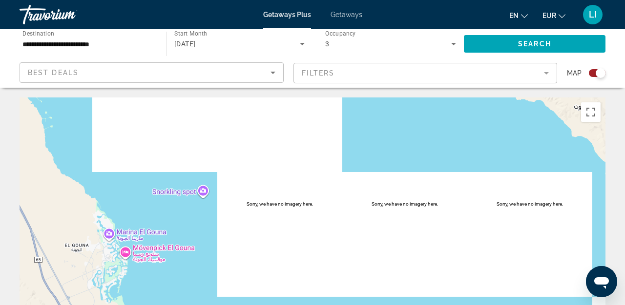
drag, startPoint x: 158, startPoint y: 202, endPoint x: 201, endPoint y: 311, distance: 117.7
click at [201, 305] on html "**********" at bounding box center [312, 152] width 625 height 305
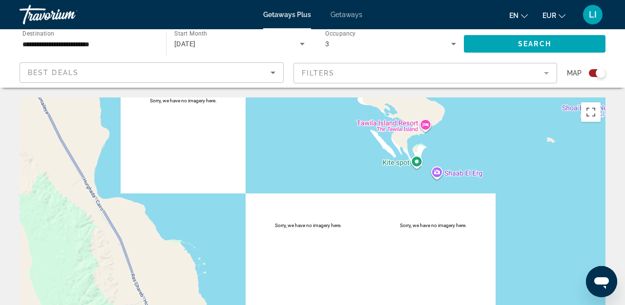
drag, startPoint x: 111, startPoint y: 227, endPoint x: 219, endPoint y: 265, distance: 114.4
click at [219, 265] on div "Main content" at bounding box center [313, 244] width 586 height 293
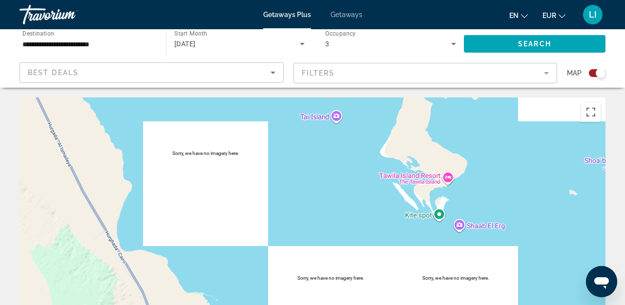
drag, startPoint x: 365, startPoint y: 195, endPoint x: 363, endPoint y: 281, distance: 85.9
click at [363, 281] on div "Main content" at bounding box center [313, 244] width 586 height 293
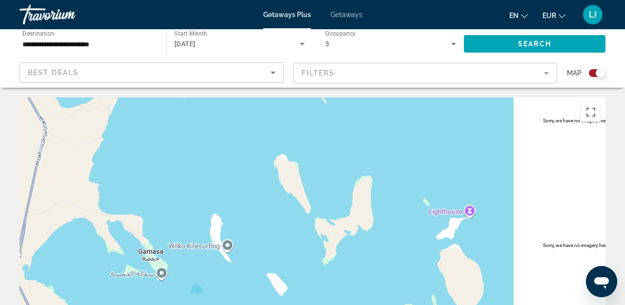
drag, startPoint x: 392, startPoint y: 205, endPoint x: 394, endPoint y: 308, distance: 103.0
click at [394, 305] on html "**********" at bounding box center [312, 152] width 625 height 305
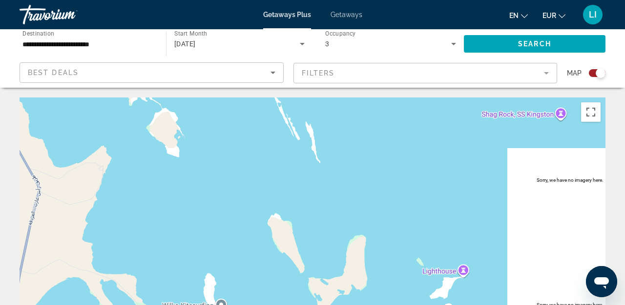
drag, startPoint x: 377, startPoint y: 239, endPoint x: 359, endPoint y: 311, distance: 75.0
click at [359, 305] on html "**********" at bounding box center [312, 152] width 625 height 305
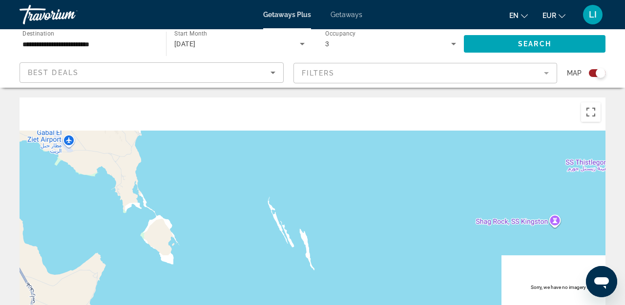
drag, startPoint x: 322, startPoint y: 180, endPoint x: 327, endPoint y: 273, distance: 93.4
click at [327, 273] on div "Main content" at bounding box center [313, 244] width 586 height 293
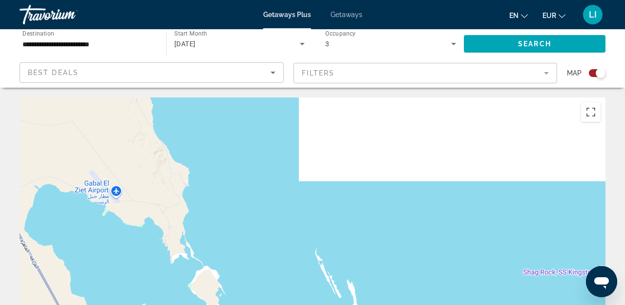
drag, startPoint x: 216, startPoint y: 238, endPoint x: 284, endPoint y: 272, distance: 76.2
click at [284, 272] on div "Main content" at bounding box center [313, 244] width 586 height 293
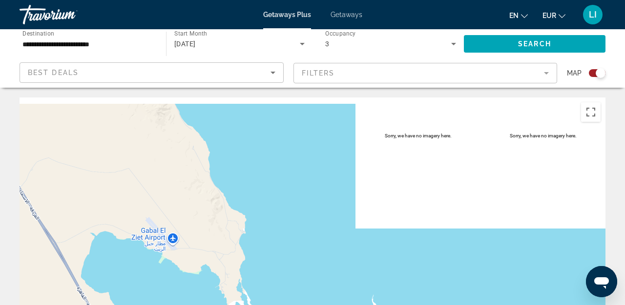
drag, startPoint x: 306, startPoint y: 208, endPoint x: 306, endPoint y: 297, distance: 88.8
click at [306, 297] on div "Main content" at bounding box center [313, 244] width 586 height 293
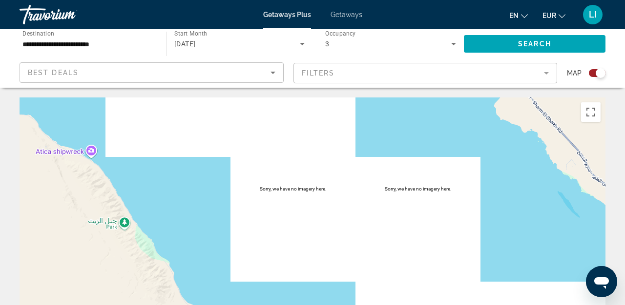
drag, startPoint x: 244, startPoint y: 226, endPoint x: 263, endPoint y: 317, distance: 92.8
click at [263, 305] on html "**********" at bounding box center [312, 152] width 625 height 305
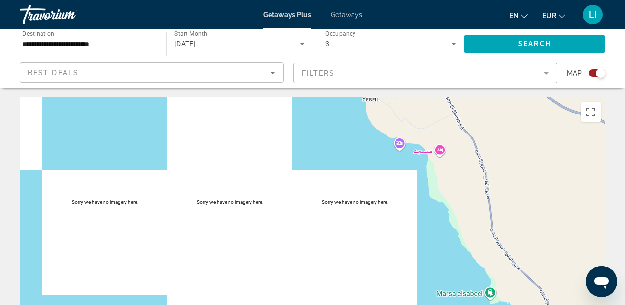
drag, startPoint x: 240, startPoint y: 220, endPoint x: 266, endPoint y: 315, distance: 98.6
click at [266, 305] on html "**********" at bounding box center [312, 152] width 625 height 305
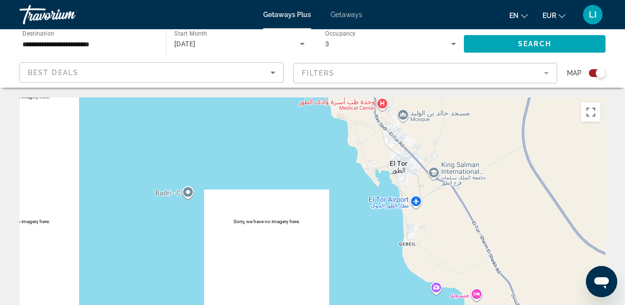
drag, startPoint x: 322, startPoint y: 256, endPoint x: 323, endPoint y: 339, distance: 82.5
click at [323, 305] on html "**********" at bounding box center [312, 152] width 625 height 305
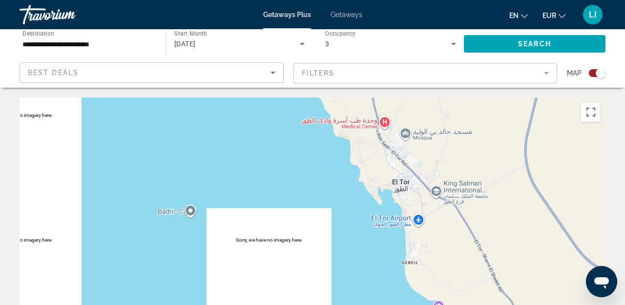
drag, startPoint x: 324, startPoint y: 205, endPoint x: 373, endPoint y: 329, distance: 133.1
click at [373, 305] on html "**********" at bounding box center [312, 152] width 625 height 305
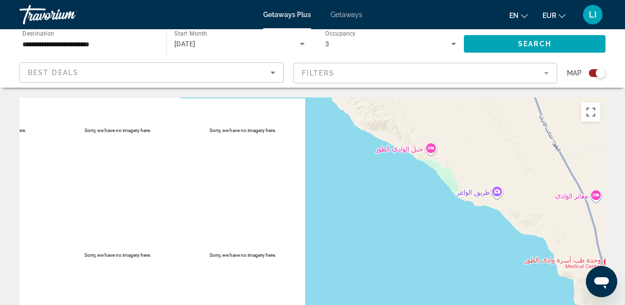
drag, startPoint x: 279, startPoint y: 273, endPoint x: 433, endPoint y: 274, distance: 153.7
click at [433, 274] on div "Main content" at bounding box center [313, 244] width 586 height 293
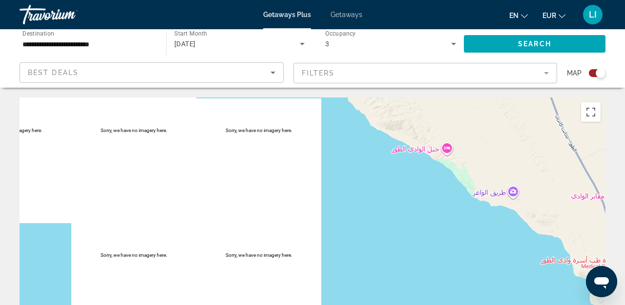
drag
click at [437, 305] on html "**********" at bounding box center [312, 152] width 625 height 305
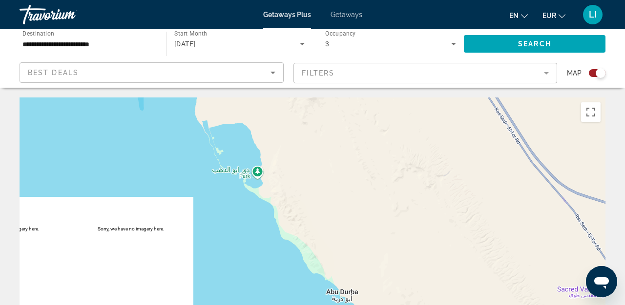
click at [403, 248] on div "Main content" at bounding box center [313, 244] width 586 height 293
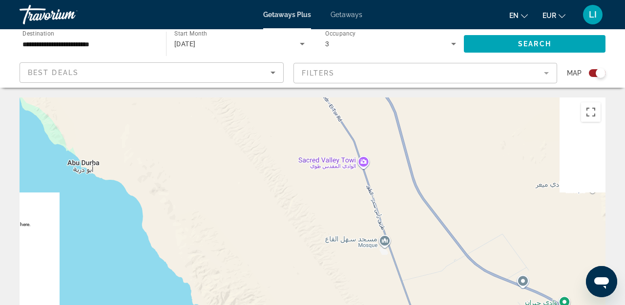
click at [229, 123] on div "Main content" at bounding box center [313, 244] width 586 height 293
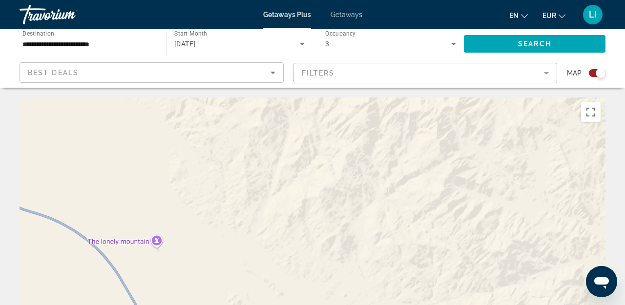
click at [171, 17] on div "**********" at bounding box center [312, 152] width 625 height 305
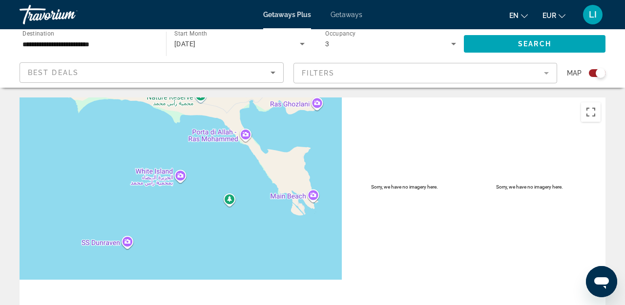
click at [174, 117] on div "Main content" at bounding box center [313, 244] width 586 height 293
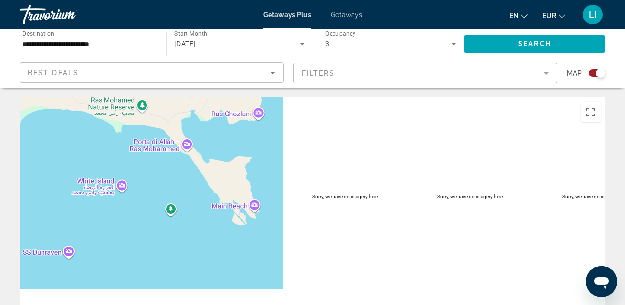
click at [176, 178] on div "Main content" at bounding box center [313, 244] width 586 height 293
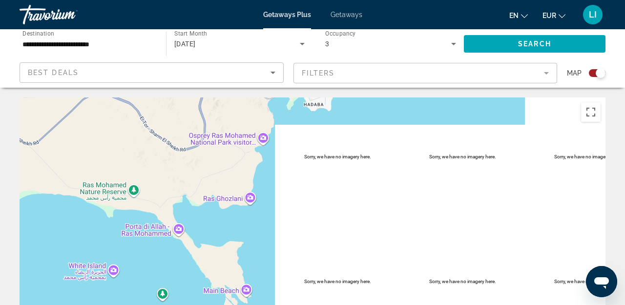
click at [212, 179] on div "To activate drag with keyboard, press Alt + Enter. Once in keyboard drag state,…" at bounding box center [313, 244] width 586 height 293
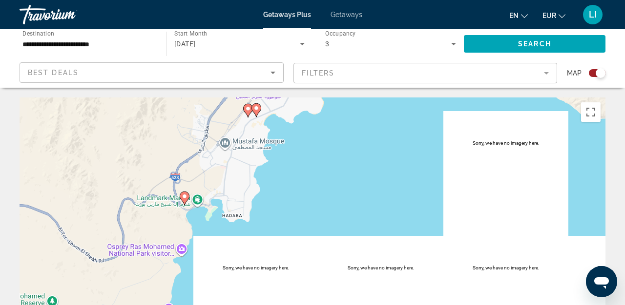
click at [244, 228] on div "To activate drag with keyboard, press Alt + Enter. Once in keyboard drag state,…" at bounding box center [313, 244] width 586 height 293
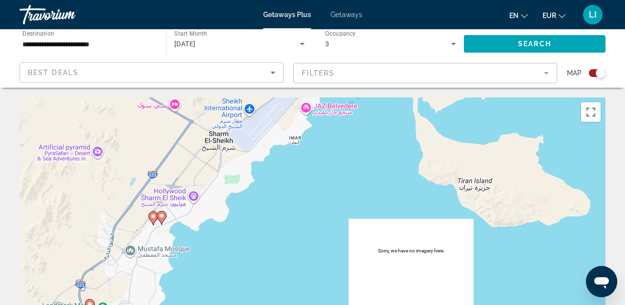
click at [287, 264] on div "To activate drag with keyboard, press Alt + Enter. Once in keyboard drag state,…" at bounding box center [313, 244] width 586 height 293
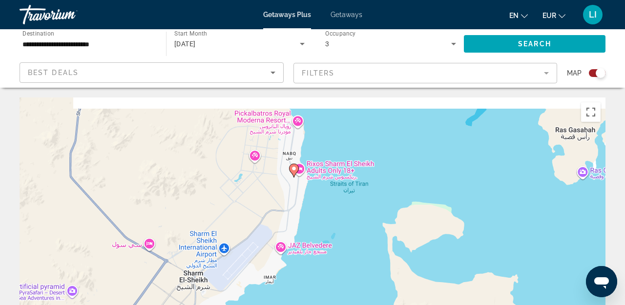
click at [310, 261] on div "To activate drag with keyboard, press Alt + Enter. Once in keyboard drag state,…" at bounding box center [313, 244] width 586 height 293
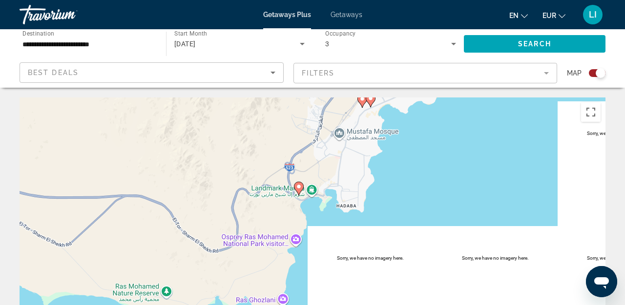
click at [452, 100] on div "To activate drag with keyboard, press Alt + Enter. Once in keyboard drag state,…" at bounding box center [313, 244] width 586 height 293
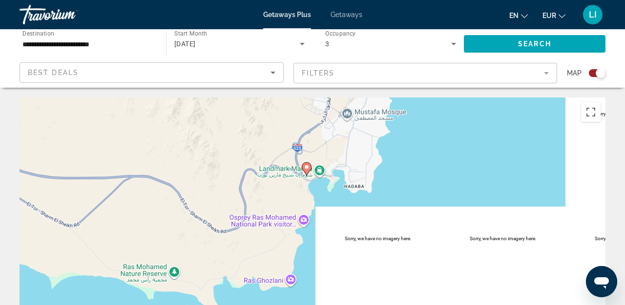
click at [307, 166] on image "Main content" at bounding box center [307, 167] width 6 height 6
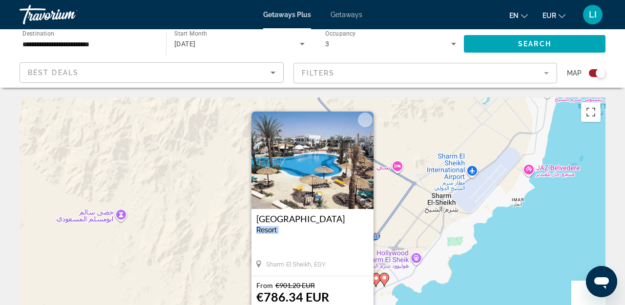
click at [330, 216] on div "Dive Inn Resort Resort - This is an adults only resort Sharm El Sheikh, EGY" at bounding box center [312, 242] width 122 height 67
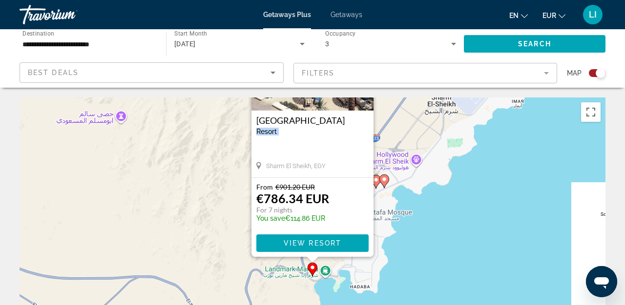
click at [444, 172] on div "To activate drag with keyboard, press Alt + Enter. Once in keyboard drag state,…" at bounding box center [313, 244] width 586 height 293
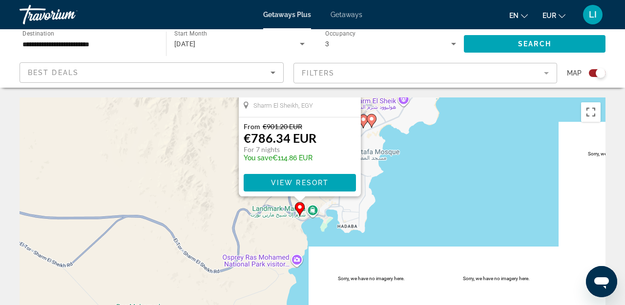
click at [396, 256] on div "To activate drag with keyboard, press Alt + Enter. Once in keyboard drag state,…" at bounding box center [313, 244] width 586 height 293
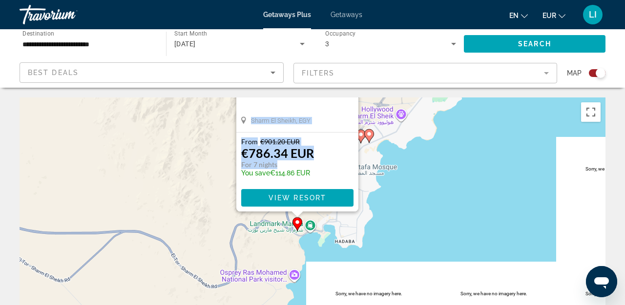
click at [351, 232] on div "To activate drag with keyboard, press Alt + Enter. Once in keyboard drag state,…" at bounding box center [313, 244] width 586 height 293
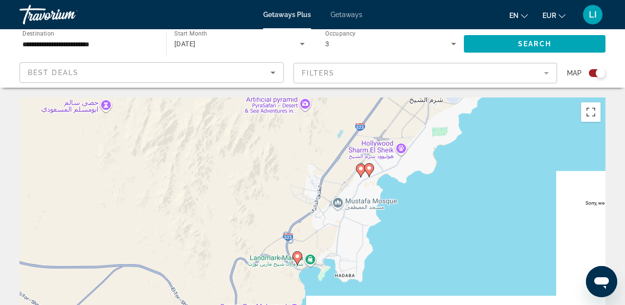
click at [418, 234] on div "To activate drag with keyboard, press Alt + Enter. Once in keyboard drag state,…" at bounding box center [313, 244] width 586 height 293
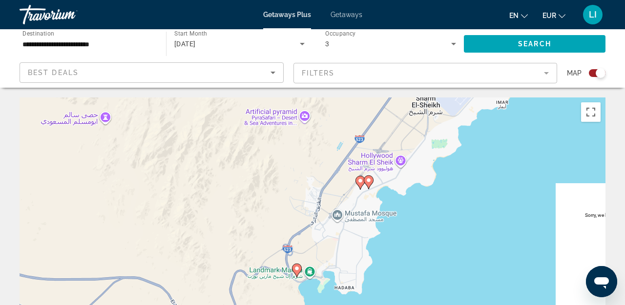
click at [370, 183] on image "Main content" at bounding box center [369, 181] width 6 height 6
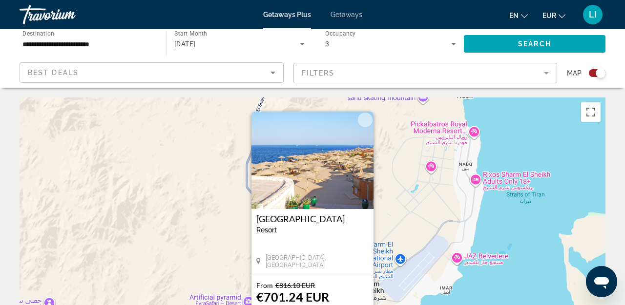
click at [366, 121] on button "Close" at bounding box center [365, 120] width 15 height 15
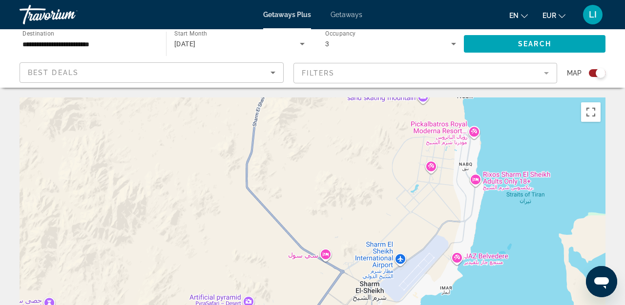
click at [365, 146] on div "To navigate, press the arrow keys. To activate drag with keyboard, press Alt + …" at bounding box center [313, 244] width 586 height 293
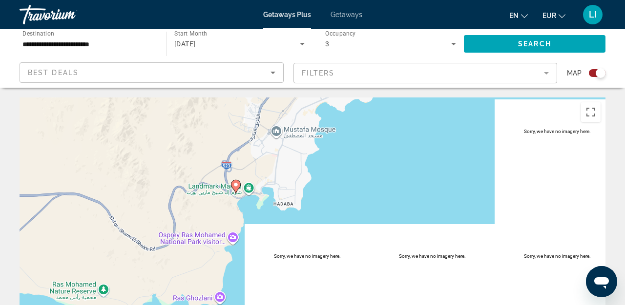
click at [356, 227] on div "To activate drag with keyboard, press Alt + Enter. Once in keyboard drag state,…" at bounding box center [313, 244] width 586 height 293
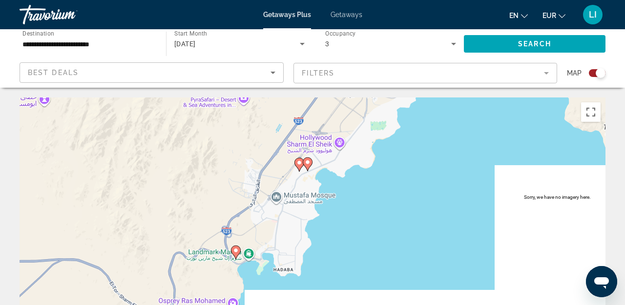
click at [358, 223] on div "To activate drag with keyboard, press Alt + Enter. Once in keyboard drag state,…" at bounding box center [313, 244] width 586 height 293
click at [300, 163] on image "Main content" at bounding box center [299, 164] width 6 height 6
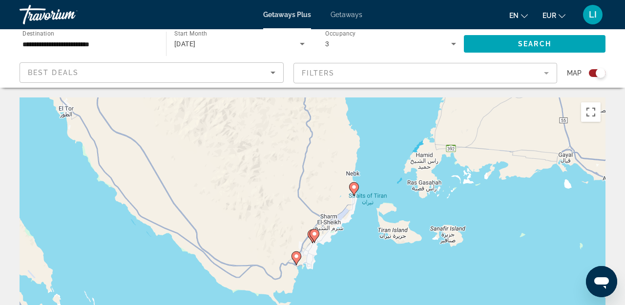
click at [309, 237] on gmp-advanced-marker "Main content" at bounding box center [314, 236] width 10 height 15
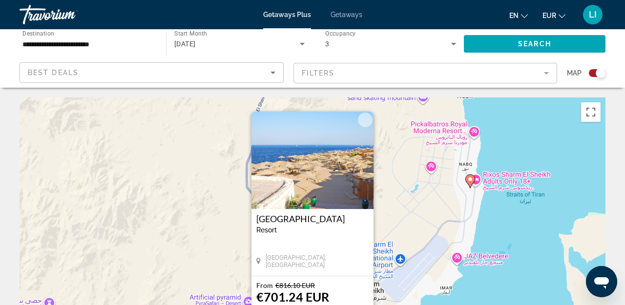
click at [364, 121] on button "Close" at bounding box center [365, 120] width 15 height 15
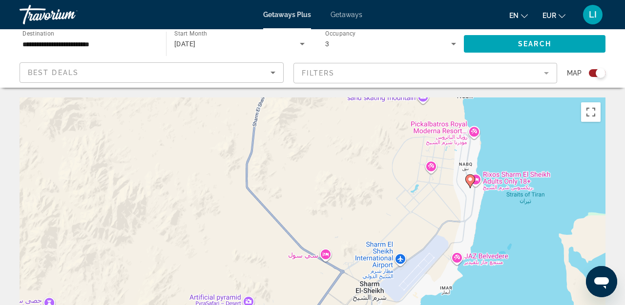
click at [340, 177] on div "To navigate, press the arrow keys. To activate drag with keyboard, press Alt + …" at bounding box center [313, 244] width 586 height 293
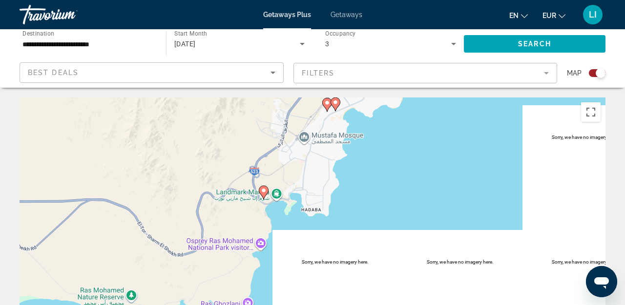
click at [325, 102] on image "Main content" at bounding box center [327, 103] width 6 height 6
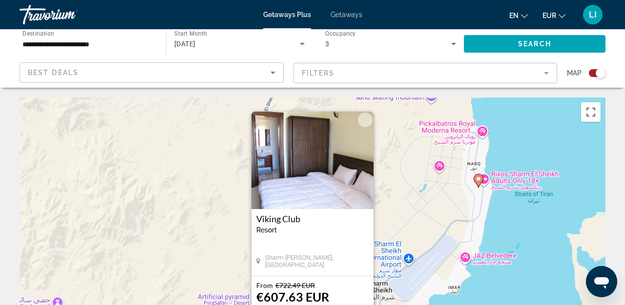
click at [363, 120] on button "Close" at bounding box center [365, 120] width 15 height 15
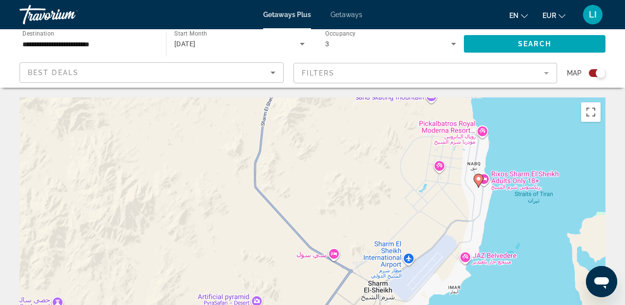
click at [487, 179] on div "To navigate, press the arrow keys. To activate drag with keyboard, press Alt + …" at bounding box center [313, 244] width 586 height 293
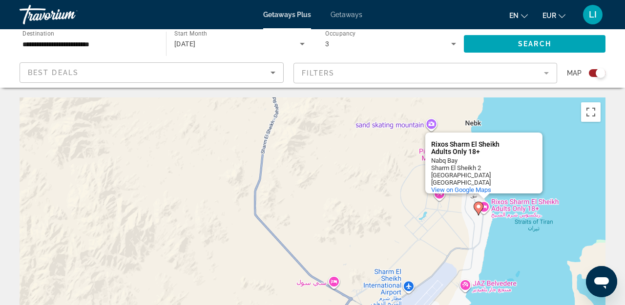
click at [480, 206] on image "Main content" at bounding box center [478, 207] width 6 height 6
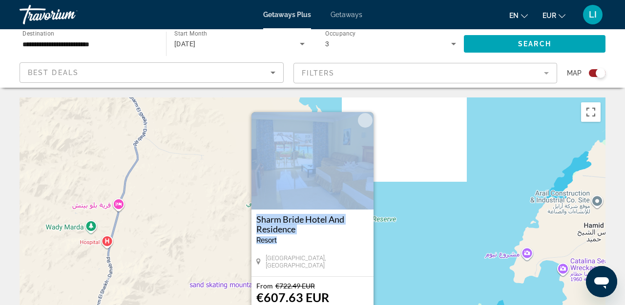
drag, startPoint x: 349, startPoint y: 255, endPoint x: 354, endPoint y: 176, distance: 79.2
click at [354, 177] on div "Sharm Bride Hotel And Residence Resort - This is an adults only resort South Si…" at bounding box center [312, 194] width 122 height 164
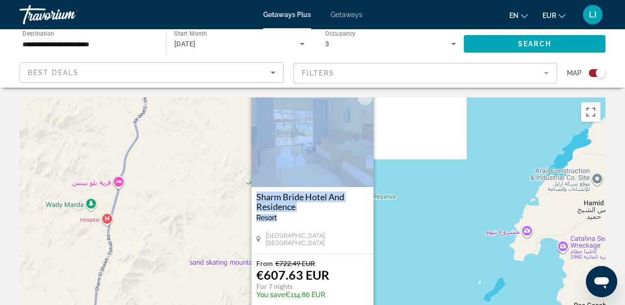
drag, startPoint x: 431, startPoint y: 250, endPoint x: 431, endPoint y: 223, distance: 27.8
click at [431, 223] on div "To activate drag with keyboard, press Alt + Enter. Once in keyboard drag state,…" at bounding box center [313, 244] width 586 height 293
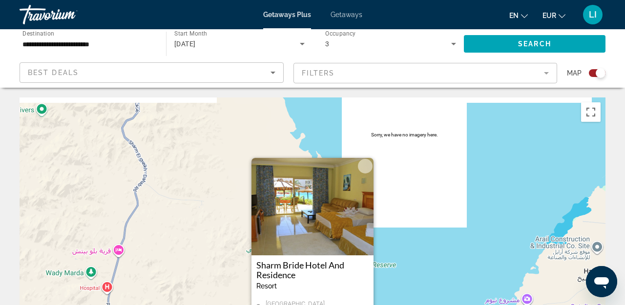
drag, startPoint x: 395, startPoint y: 162, endPoint x: 395, endPoint y: 237, distance: 75.1
click at [395, 237] on div "To activate drag with keyboard, press Alt + Enter. Once in keyboard drag state,…" at bounding box center [313, 244] width 586 height 293
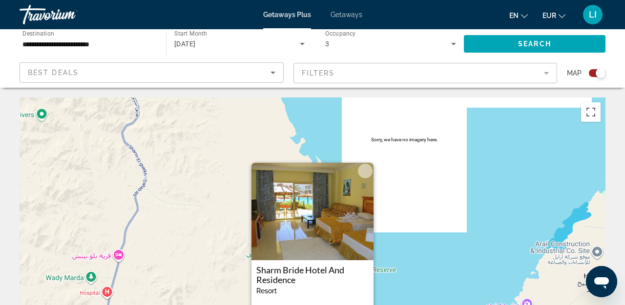
click at [366, 170] on button "Close" at bounding box center [365, 171] width 15 height 15
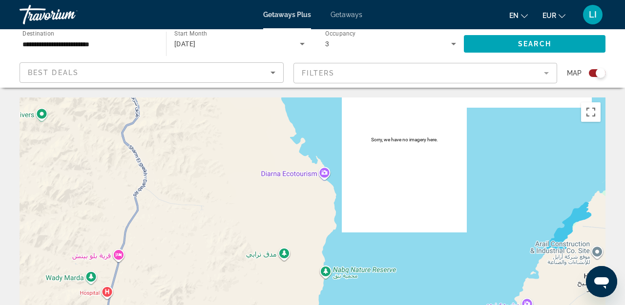
drag, startPoint x: 374, startPoint y: 259, endPoint x: 392, endPoint y: 185, distance: 75.8
click at [390, 197] on div "To activate drag with keyboard, press Alt + Enter. Once in keyboard drag state,…" at bounding box center [313, 244] width 586 height 293
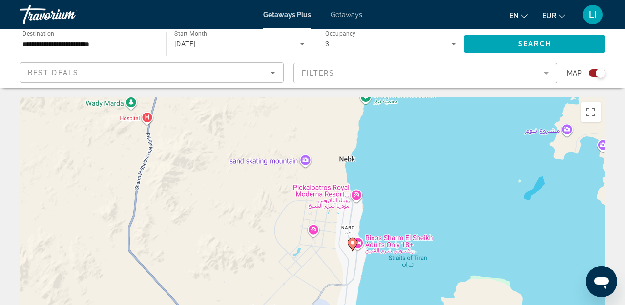
drag, startPoint x: 360, startPoint y: 249, endPoint x: 367, endPoint y: 160, distance: 89.1
click at [367, 160] on div "To activate drag with keyboard, press Alt + Enter. Once in keyboard drag state,…" at bounding box center [313, 244] width 586 height 293
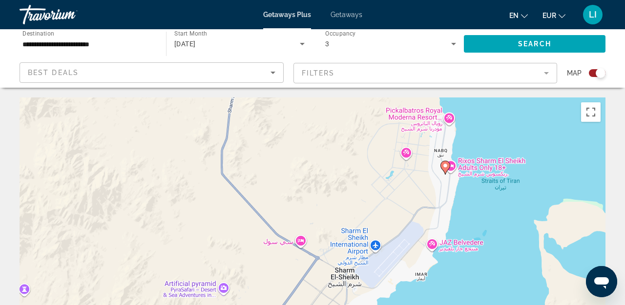
drag, startPoint x: 375, startPoint y: 146, endPoint x: 452, endPoint y: 216, distance: 104.4
click at [452, 216] on div "To activate drag with keyboard, press Alt + Enter. Once in keyboard drag state,…" at bounding box center [313, 244] width 586 height 293
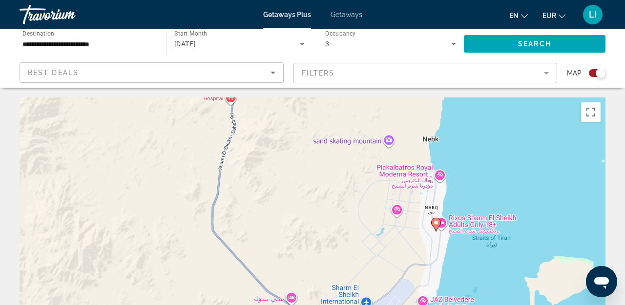
drag, startPoint x: 405, startPoint y: 168, endPoint x: 401, endPoint y: 212, distance: 44.1
click at [401, 212] on div "To activate drag with keyboard, press Alt + Enter. Once in keyboard drag state,…" at bounding box center [313, 244] width 586 height 293
drag, startPoint x: 407, startPoint y: 166, endPoint x: 399, endPoint y: 214, distance: 48.1
click at [399, 214] on div "To activate drag with keyboard, press Alt + Enter. Once in keyboard drag state,…" at bounding box center [313, 244] width 586 height 293
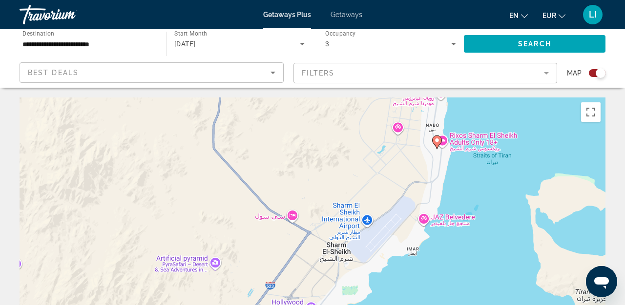
drag, startPoint x: 385, startPoint y: 241, endPoint x: 395, endPoint y: 110, distance: 130.7
click at [395, 110] on div "To activate drag with keyboard, press Alt + Enter. Once in keyboard drag state,…" at bounding box center [313, 244] width 586 height 293
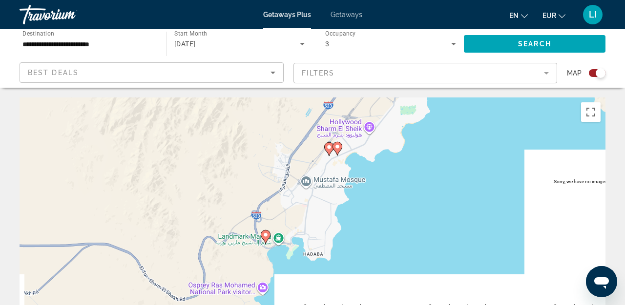
drag, startPoint x: 335, startPoint y: 190, endPoint x: 392, endPoint y: 191, distance: 57.1
click at [392, 191] on div "To activate drag with keyboard, press Alt + Enter. Once in keyboard drag state,…" at bounding box center [313, 244] width 586 height 293
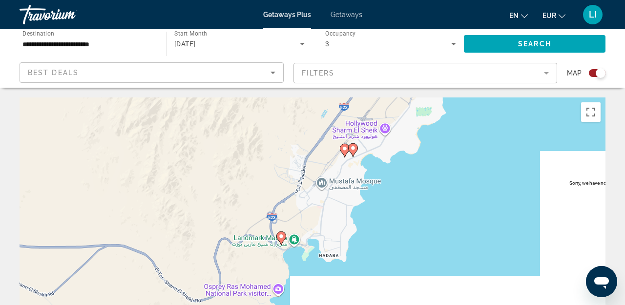
click at [280, 236] on image "Main content" at bounding box center [281, 237] width 6 height 6
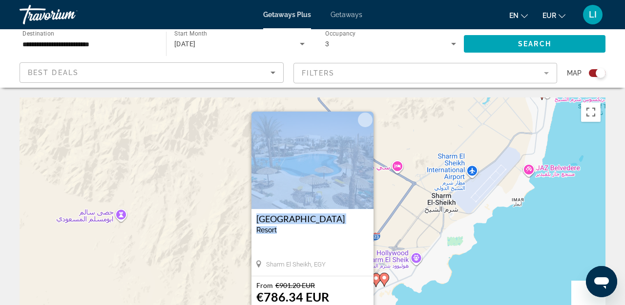
drag, startPoint x: 321, startPoint y: 247, endPoint x: 321, endPoint y: 187, distance: 59.5
click at [321, 187] on div "Dive Inn Resort Resort - This is an adults only resort Sharm El Sheikh, EGY" at bounding box center [312, 194] width 122 height 164
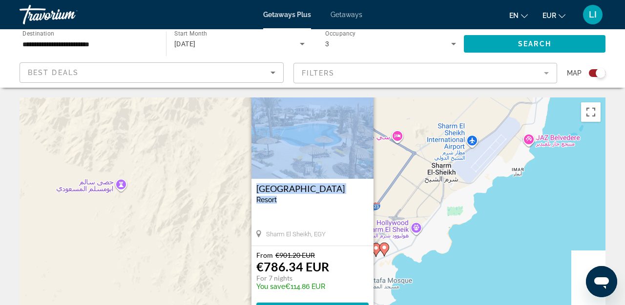
drag, startPoint x: 391, startPoint y: 268, endPoint x: 392, endPoint y: 184, distance: 84.4
click at [392, 194] on div "To activate drag with keyboard, press Alt + Enter. Once in keyboard drag state,…" at bounding box center [313, 244] width 586 height 293
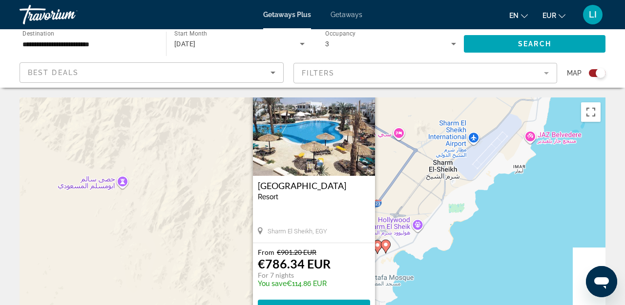
drag, startPoint x: 397, startPoint y: 156, endPoint x: 397, endPoint y: 246, distance: 90.3
click at [397, 246] on div "To activate drag with keyboard, press Alt + Enter. Once in keyboard drag state,…" at bounding box center [313, 244] width 586 height 293
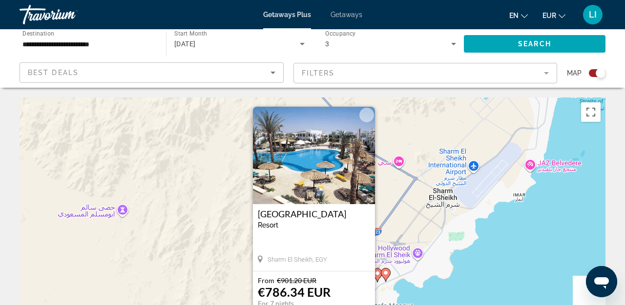
click at [366, 116] on button "Close" at bounding box center [366, 115] width 15 height 15
